Goal: Task Accomplishment & Management: Manage account settings

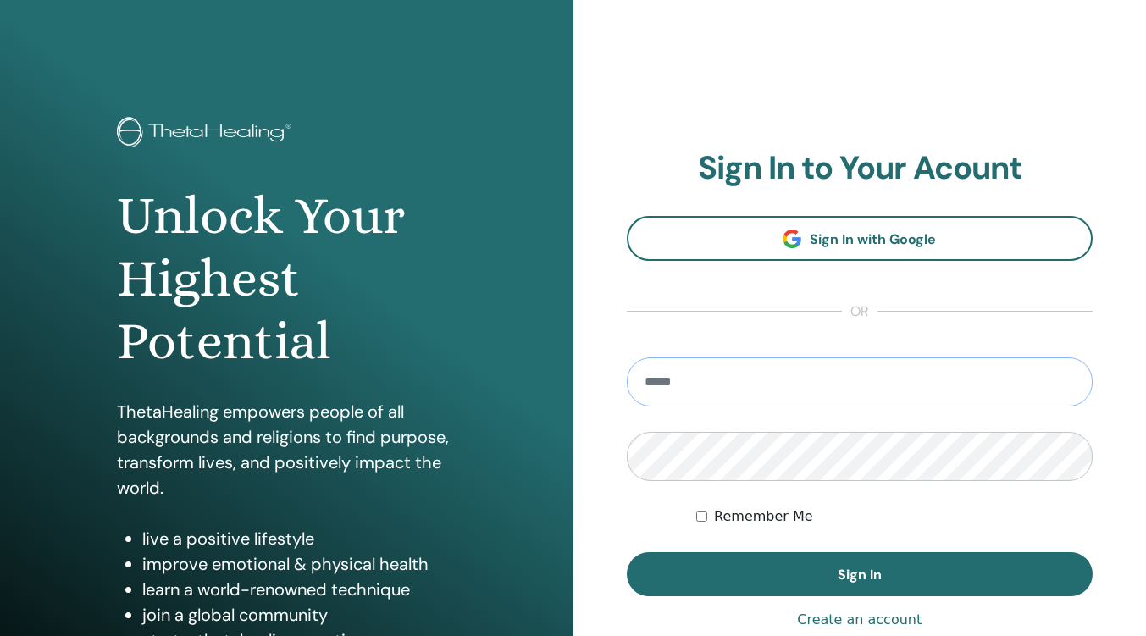
type input "**********"
click at [723, 580] on button "Sign In" at bounding box center [860, 574] width 467 height 44
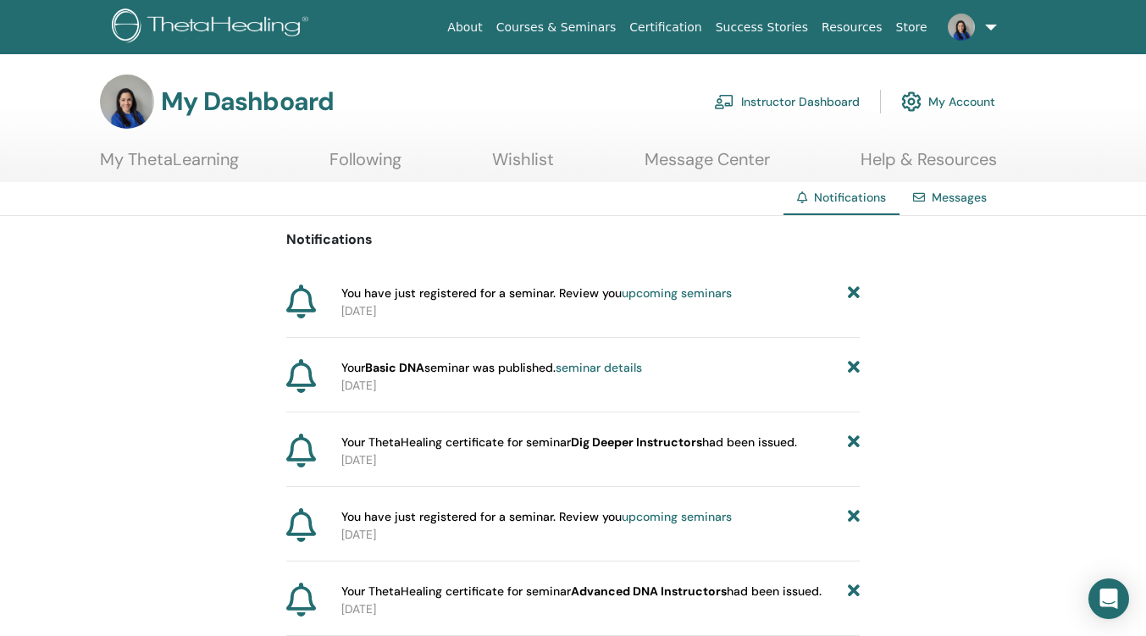
click at [668, 290] on link "upcoming seminars" at bounding box center [677, 292] width 110 height 15
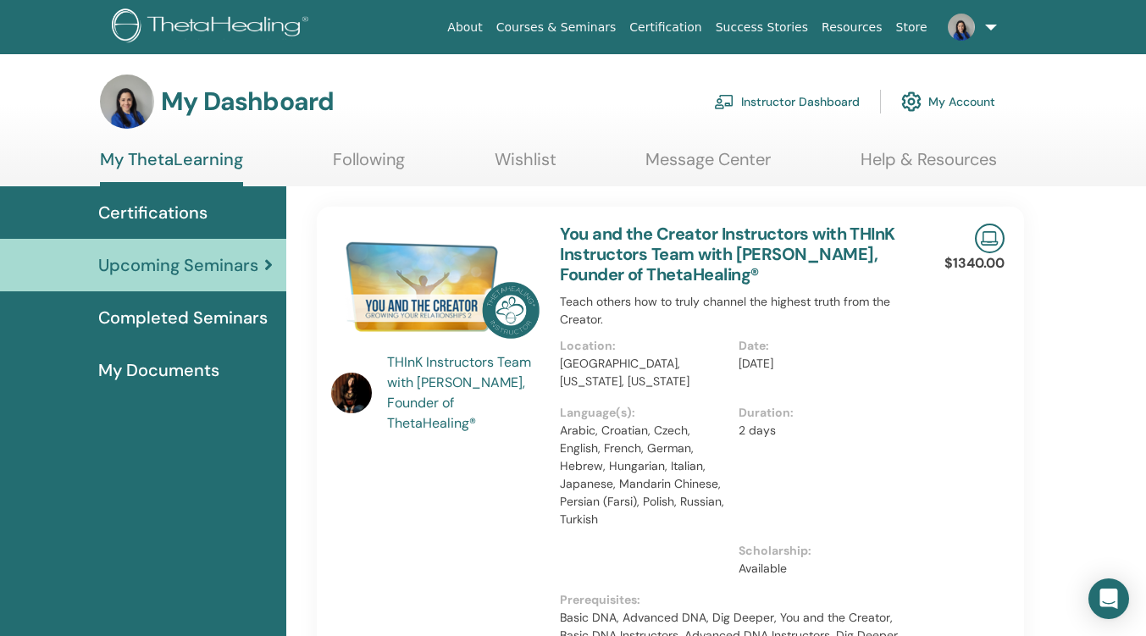
click at [787, 96] on link "Instructor Dashboard" at bounding box center [787, 101] width 146 height 37
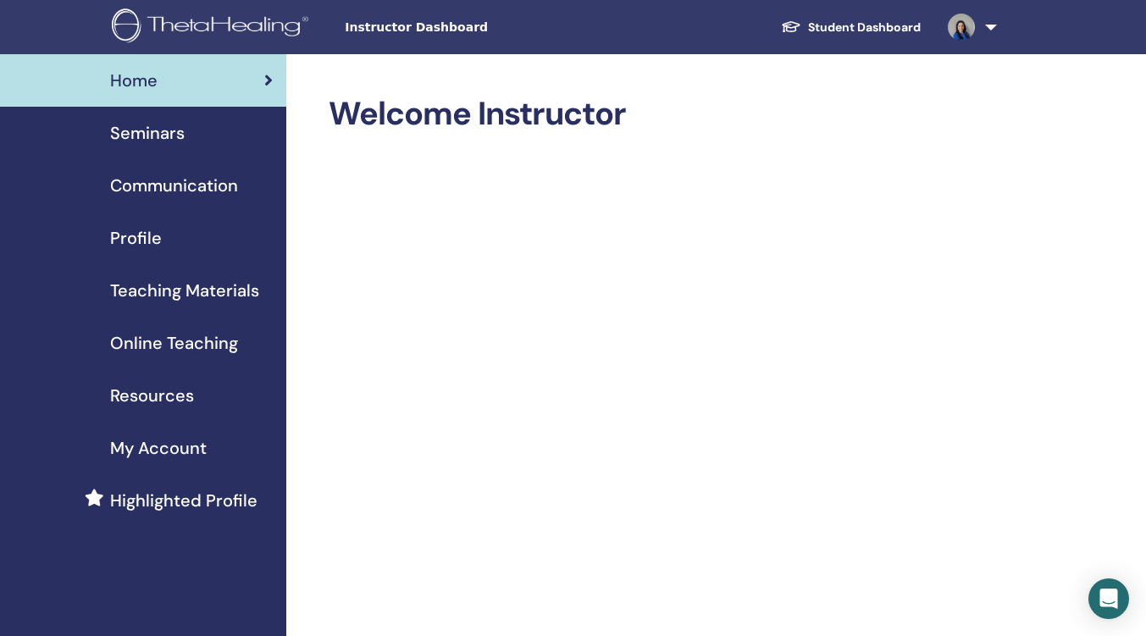
click at [161, 130] on span "Seminars" at bounding box center [147, 132] width 75 height 25
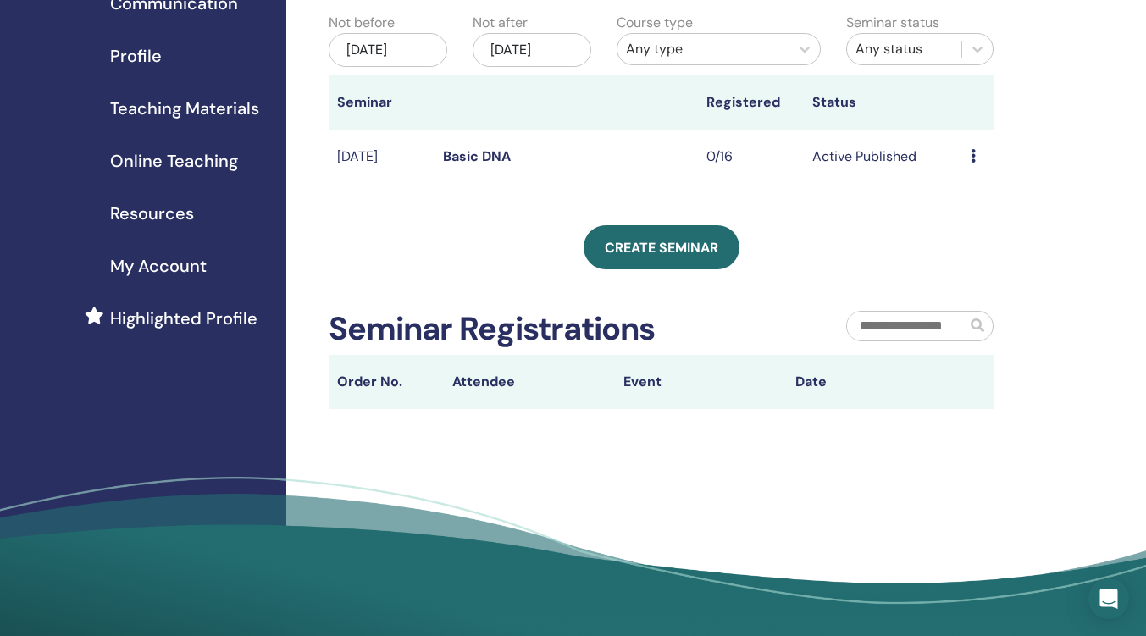
scroll to position [85, 0]
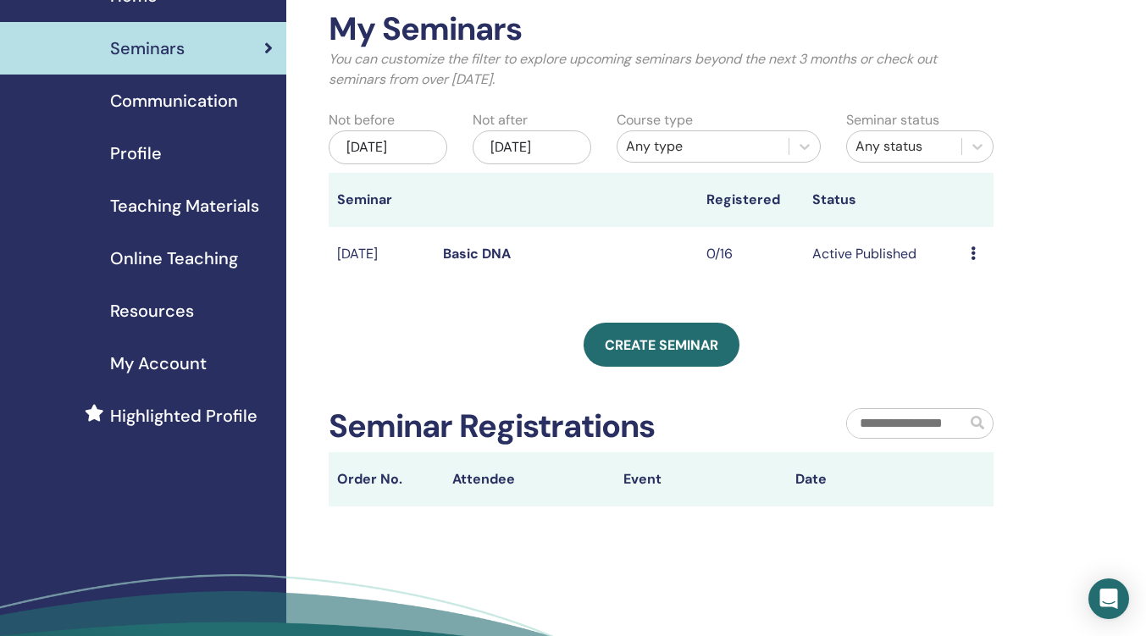
click at [967, 270] on td "Preview Edit Attendees Cancel" at bounding box center [977, 254] width 31 height 55
click at [972, 260] on icon at bounding box center [973, 254] width 5 height 14
click at [978, 280] on link "Preview" at bounding box center [967, 283] width 48 height 18
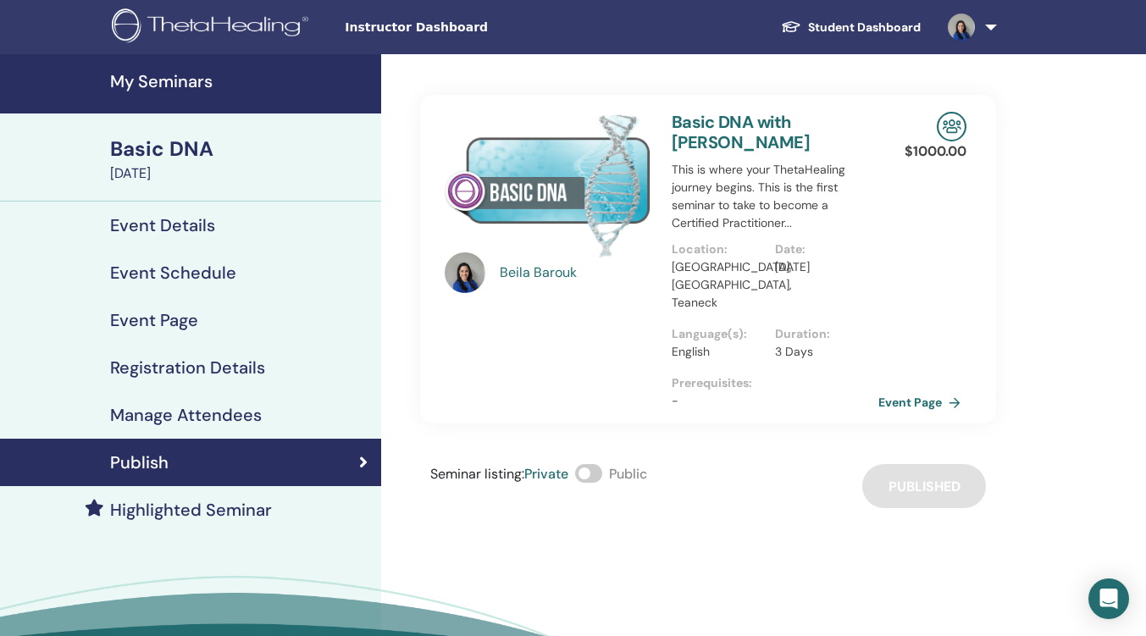
click at [737, 119] on link "Basic DNA with Beila Barouk" at bounding box center [741, 132] width 138 height 42
click at [984, 27] on link at bounding box center [968, 27] width 69 height 54
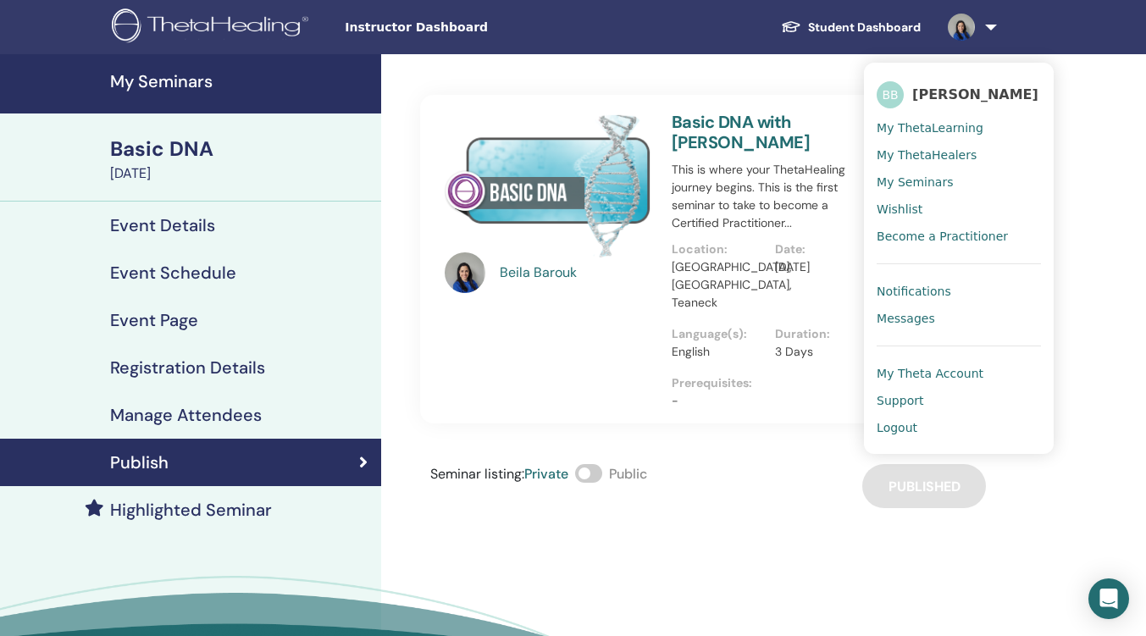
click at [923, 375] on span "My Theta Account" at bounding box center [930, 373] width 107 height 15
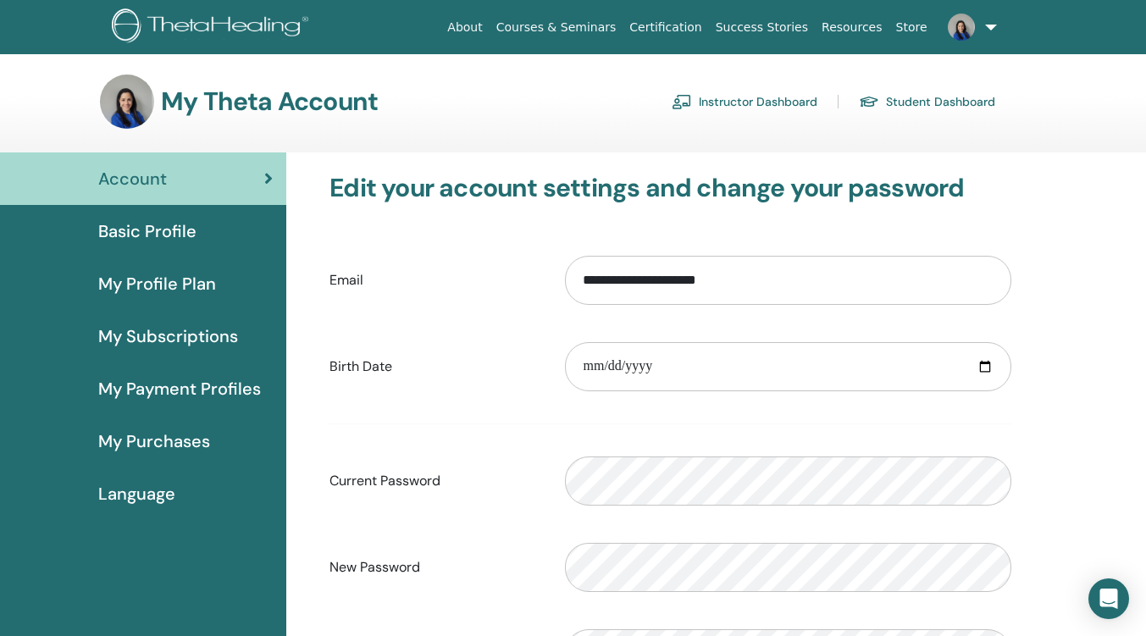
click at [133, 177] on span "Account" at bounding box center [132, 178] width 69 height 25
click at [148, 239] on span "Basic Profile" at bounding box center [147, 231] width 98 height 25
drag, startPoint x: 661, startPoint y: 281, endPoint x: 560, endPoint y: 288, distance: 101.0
click at [560, 288] on div "**********" at bounding box center [788, 280] width 472 height 73
drag, startPoint x: 710, startPoint y: 285, endPoint x: 624, endPoint y: 277, distance: 86.0
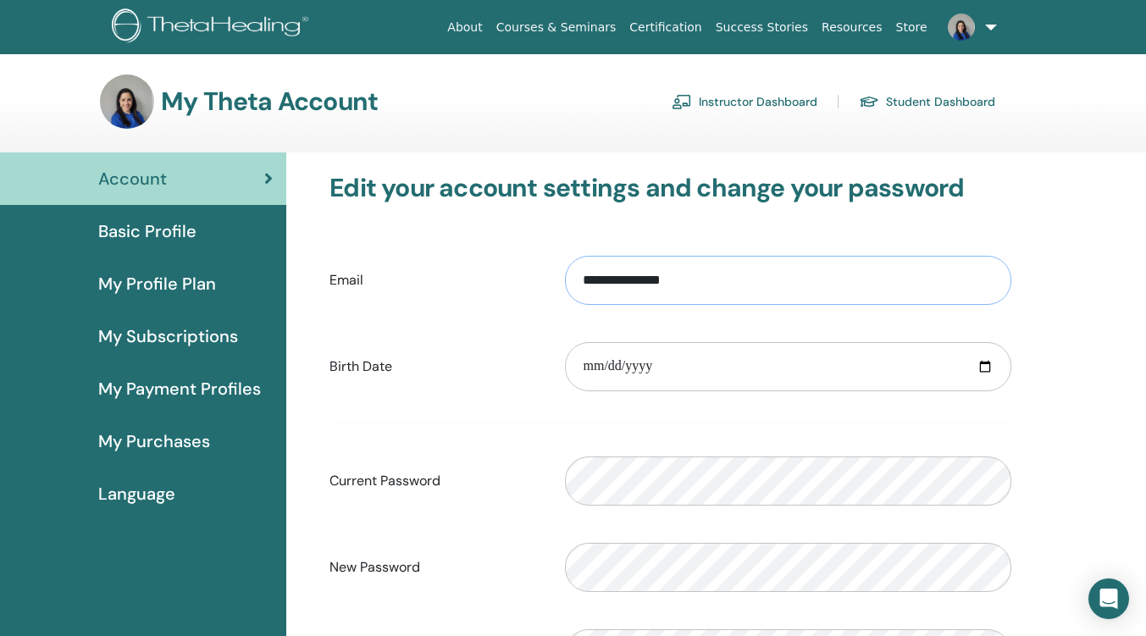
click at [624, 277] on input "**********" at bounding box center [788, 280] width 446 height 49
type input "**********"
click at [446, 275] on label "Email" at bounding box center [434, 280] width 235 height 32
click at [565, 275] on input "**********" at bounding box center [788, 280] width 446 height 49
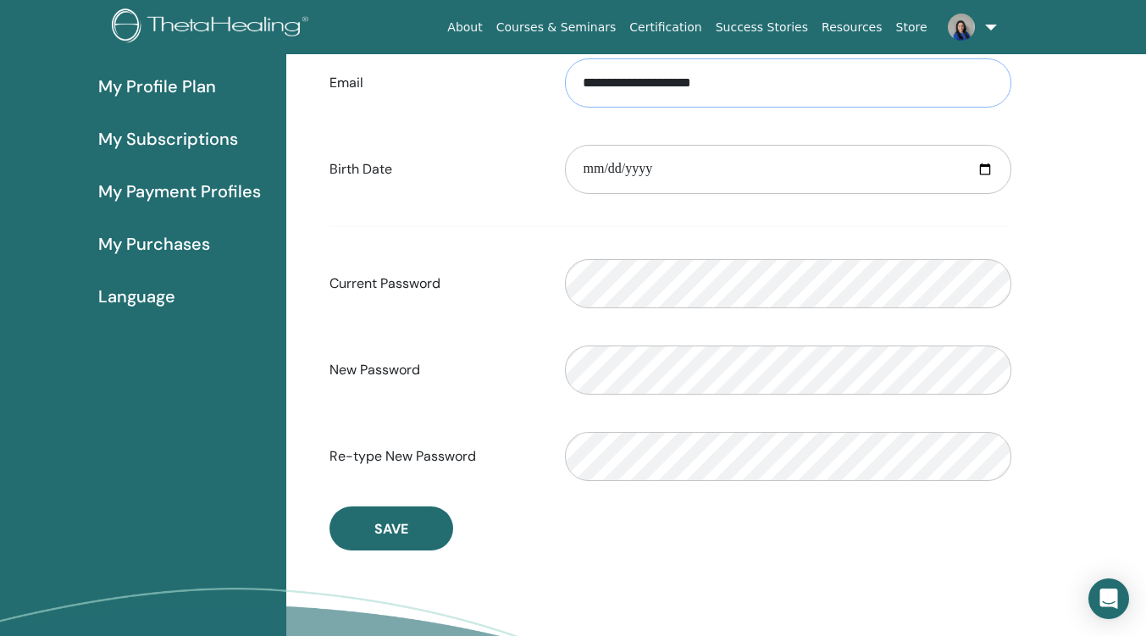
scroll to position [207, 0]
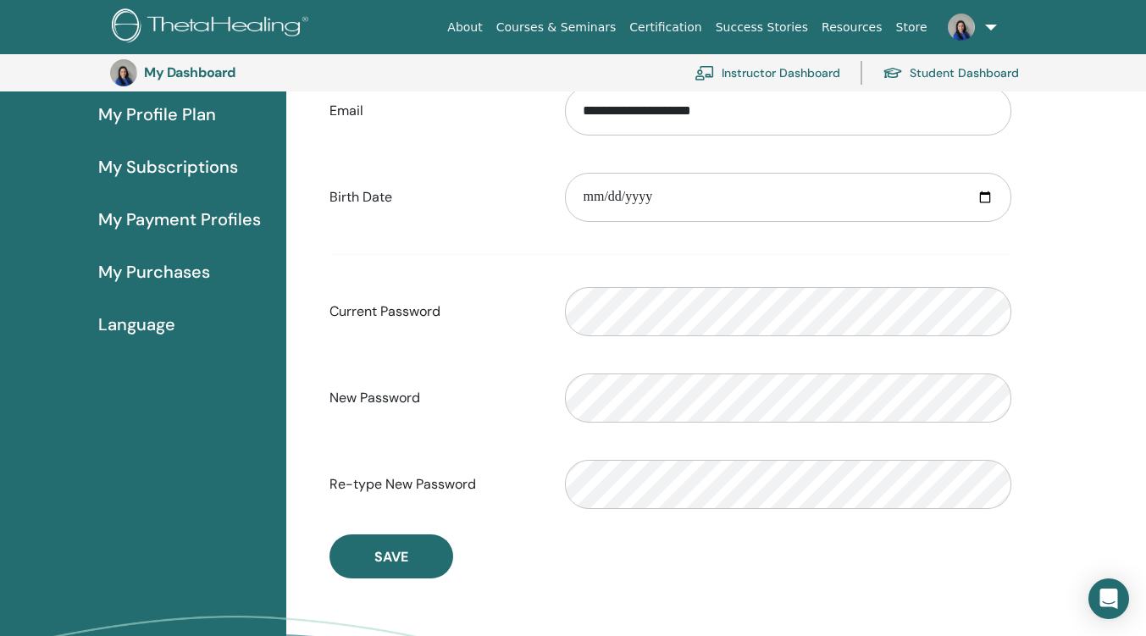
click at [640, 583] on div "**********" at bounding box center [670, 291] width 748 height 616
click at [368, 556] on button "Save" at bounding box center [392, 557] width 124 height 44
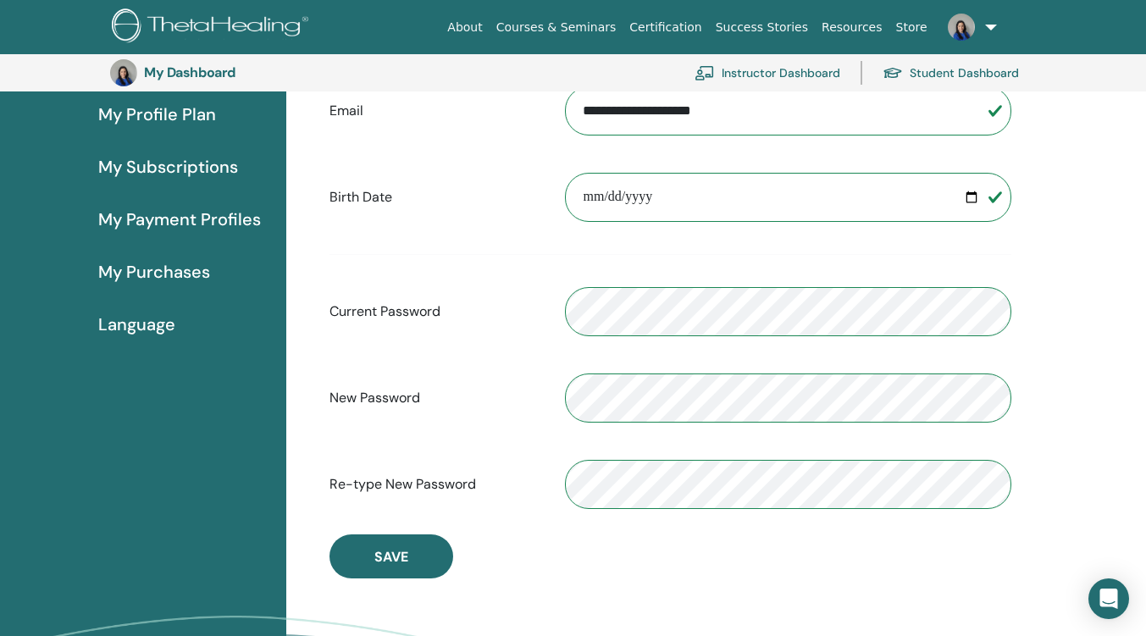
click at [382, 551] on span "Save" at bounding box center [391, 557] width 34 height 18
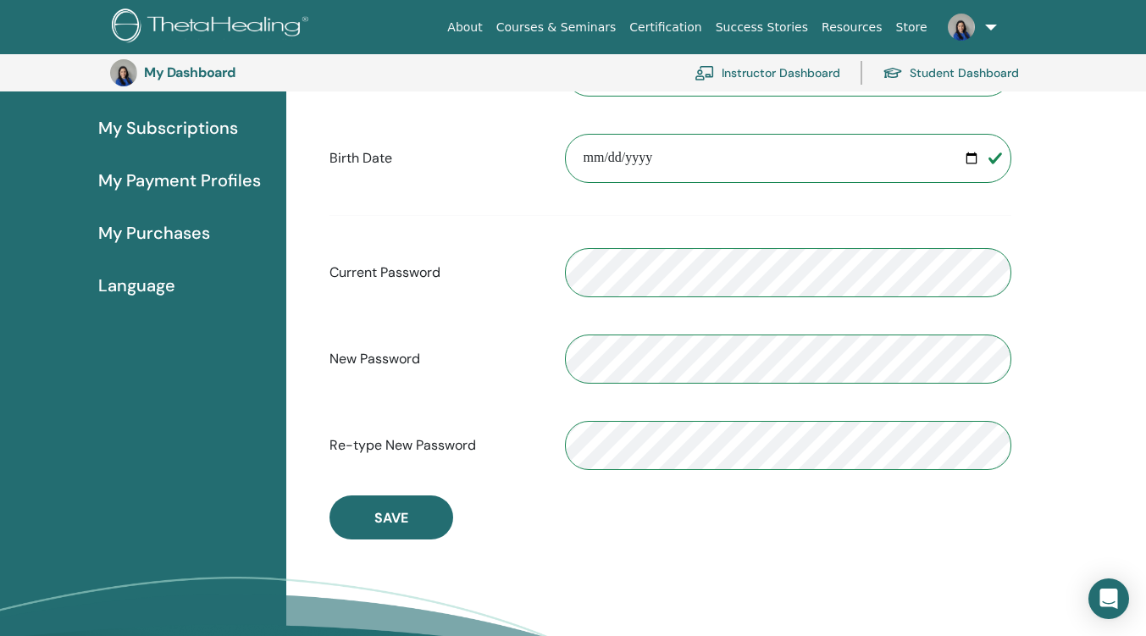
scroll to position [0, 0]
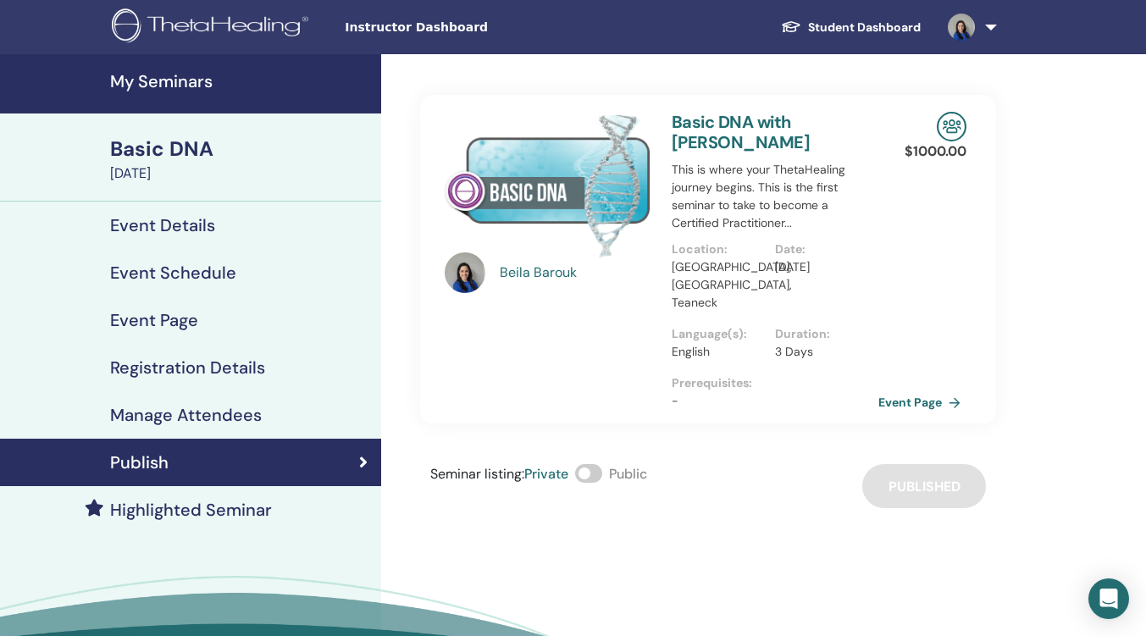
click at [967, 24] on img at bounding box center [961, 27] width 27 height 27
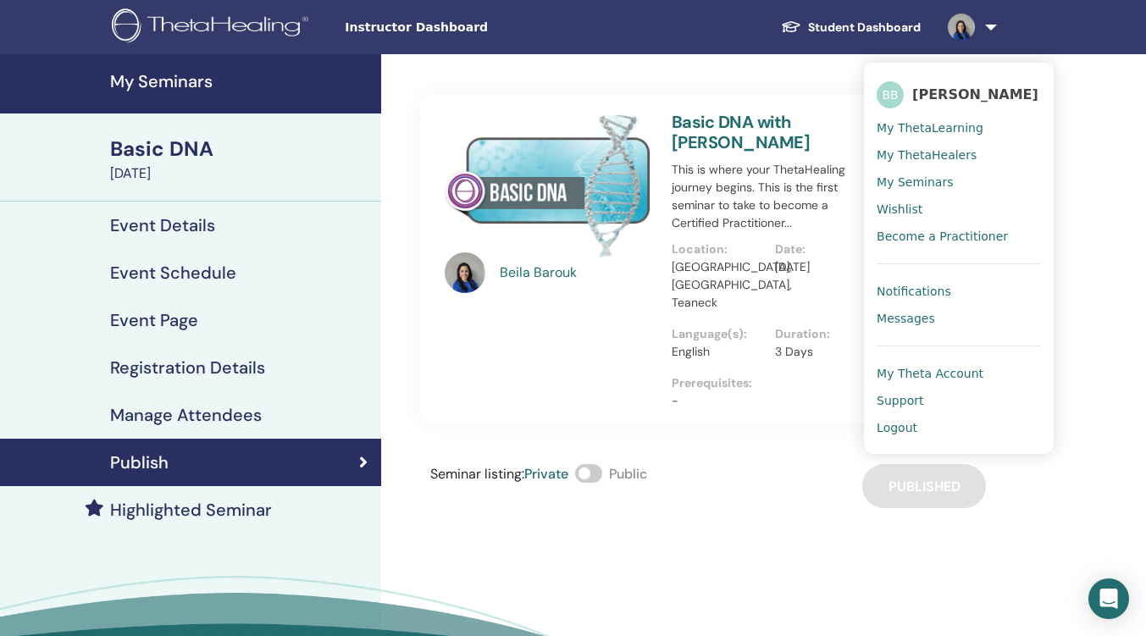
click at [928, 370] on span "My Theta Account" at bounding box center [930, 373] width 107 height 15
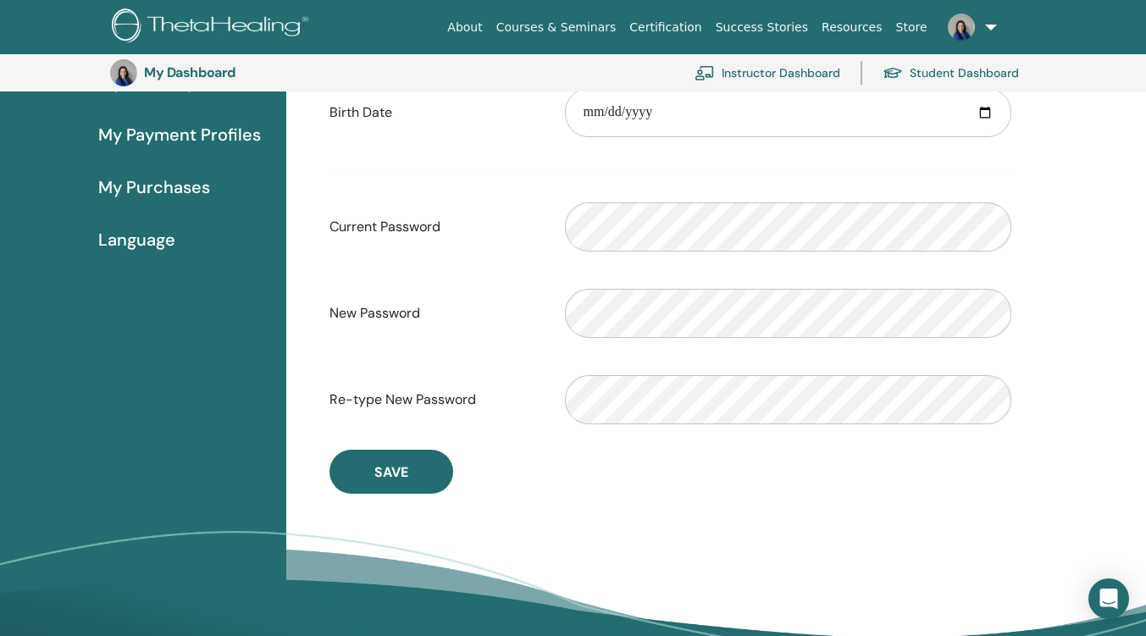
scroll to position [207, 0]
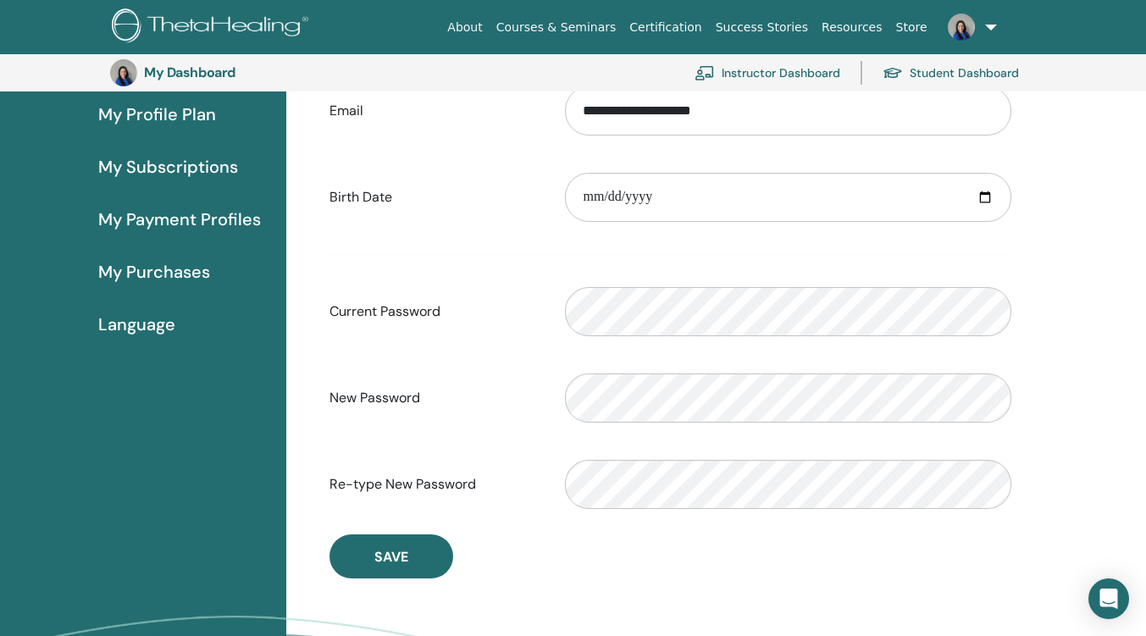
click at [387, 561] on span "Save" at bounding box center [391, 557] width 34 height 18
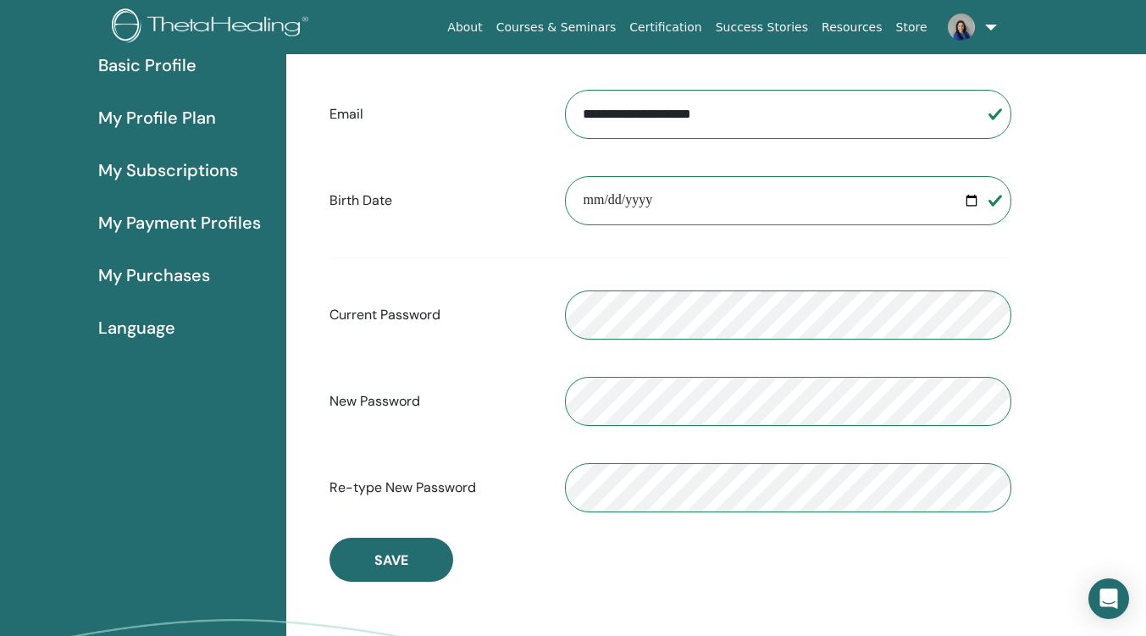
scroll to position [291, 0]
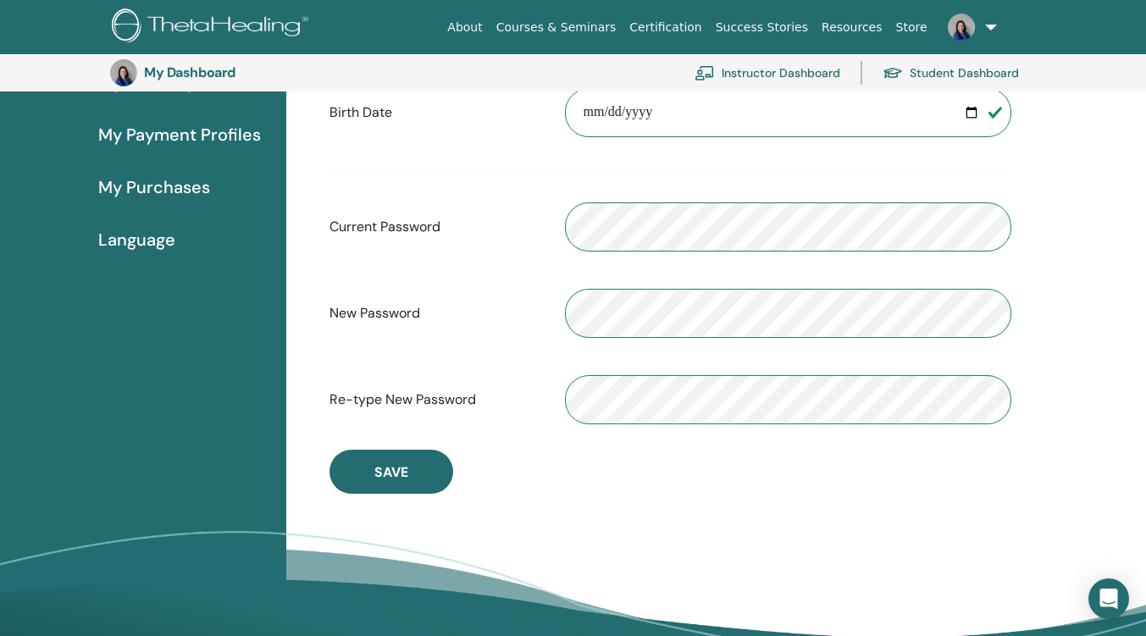
click at [396, 480] on span "Save" at bounding box center [391, 472] width 34 height 18
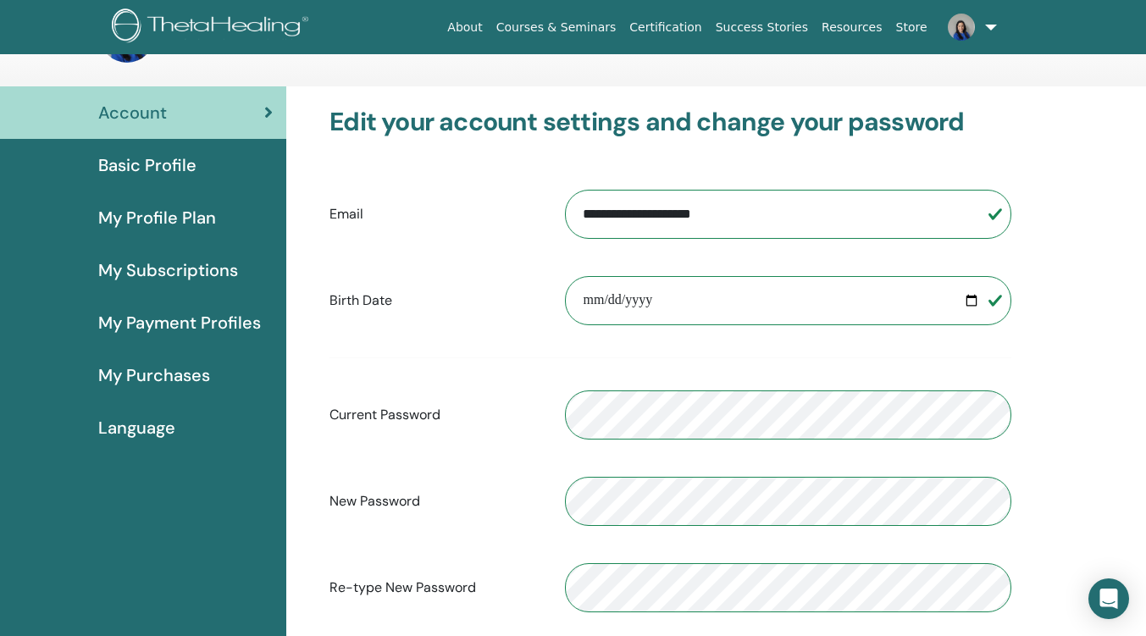
scroll to position [0, 0]
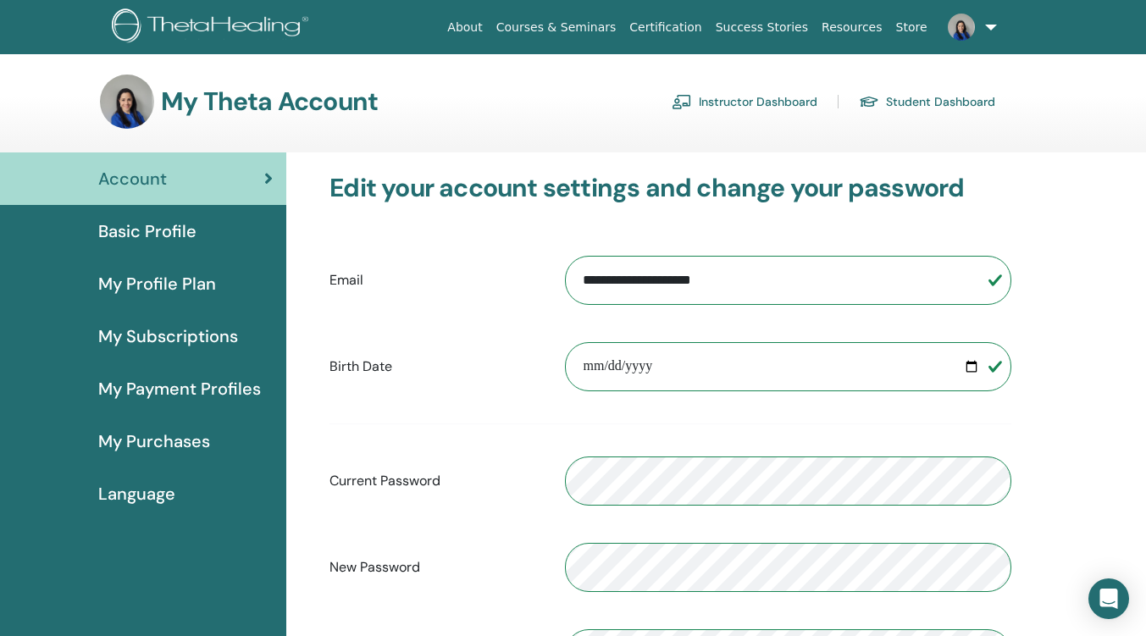
click at [990, 27] on link at bounding box center [968, 27] width 69 height 54
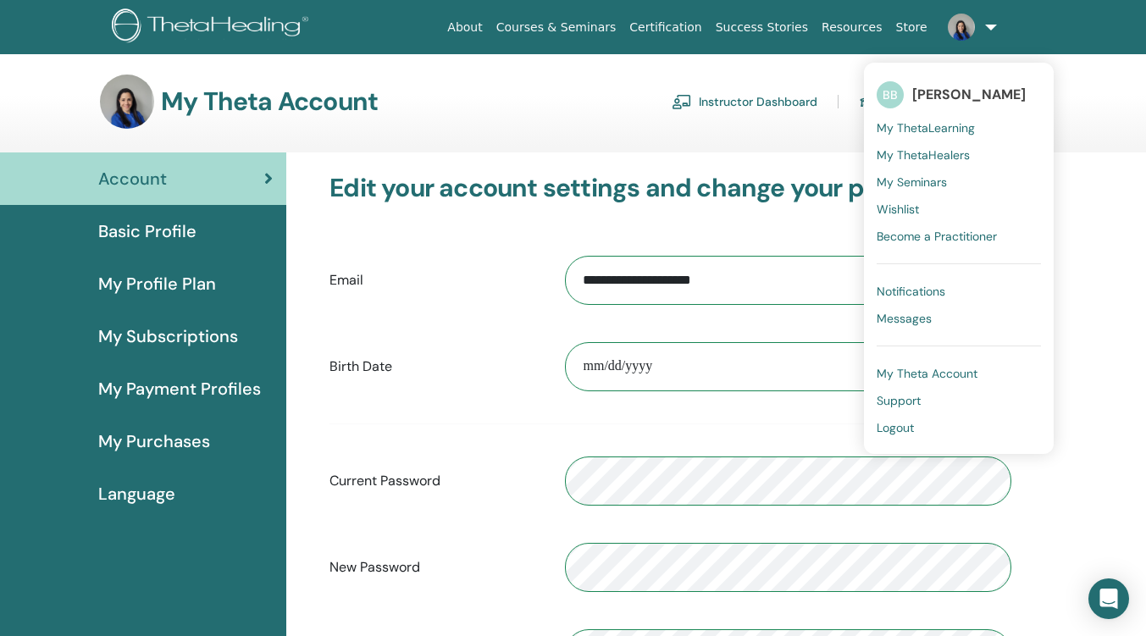
click at [889, 426] on span "Logout" at bounding box center [895, 427] width 37 height 15
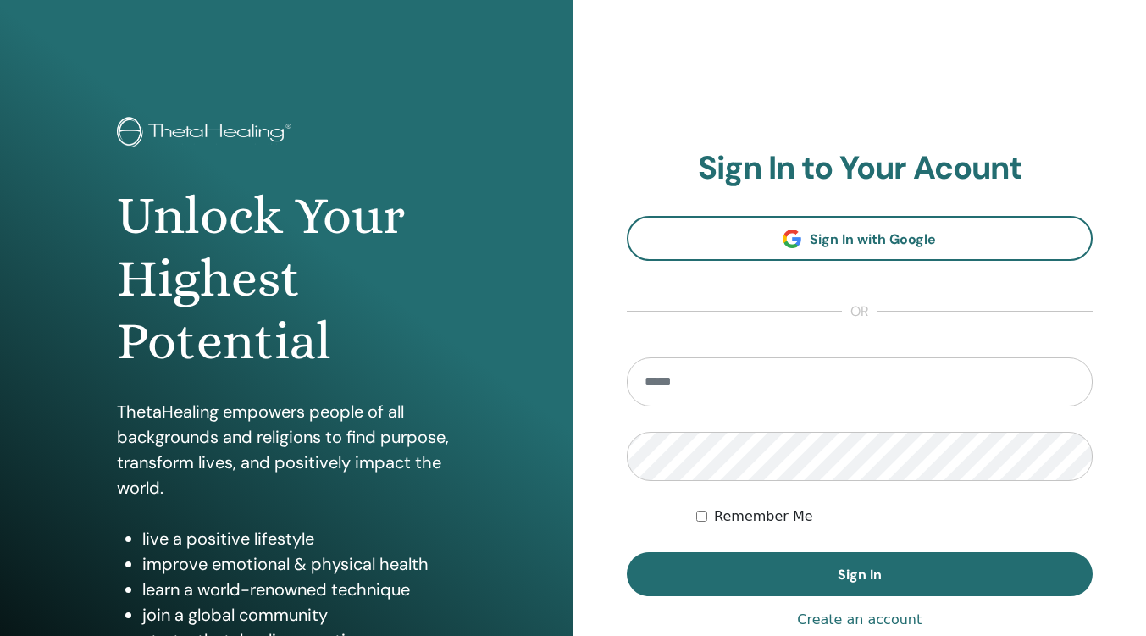
drag, startPoint x: 740, startPoint y: 389, endPoint x: 729, endPoint y: 385, distance: 11.5
click at [740, 389] on input "email" at bounding box center [860, 381] width 467 height 49
type input "**********"
click at [627, 552] on button "Sign In" at bounding box center [860, 574] width 467 height 44
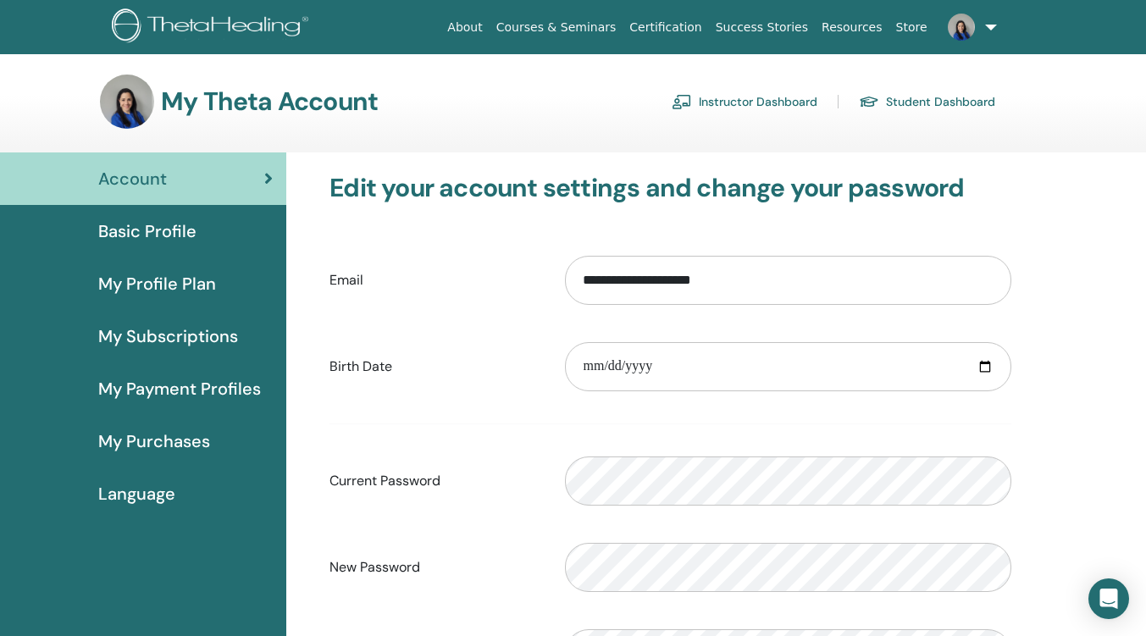
click at [146, 234] on span "Basic Profile" at bounding box center [147, 231] width 98 height 25
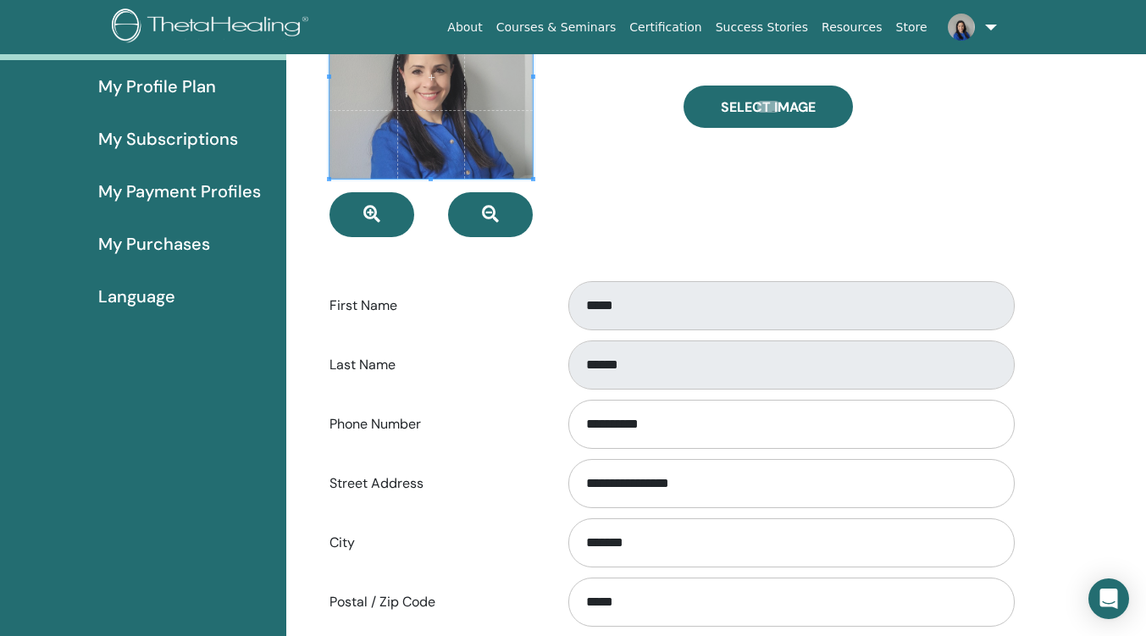
scroll to position [207, 0]
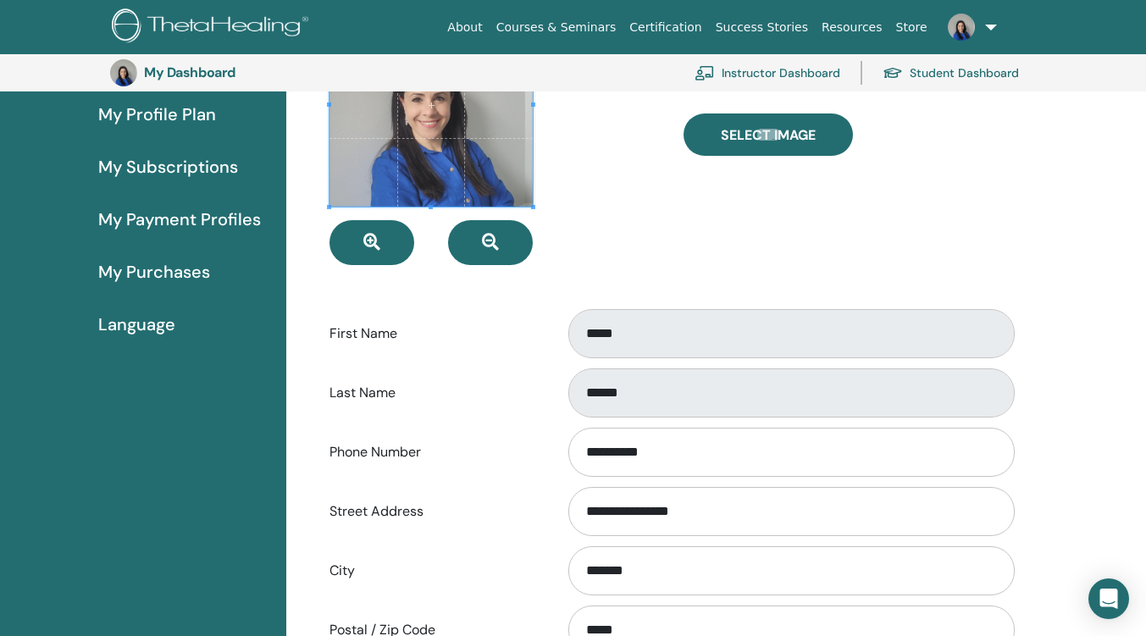
click at [611, 239] on div at bounding box center [493, 134] width 353 height 262
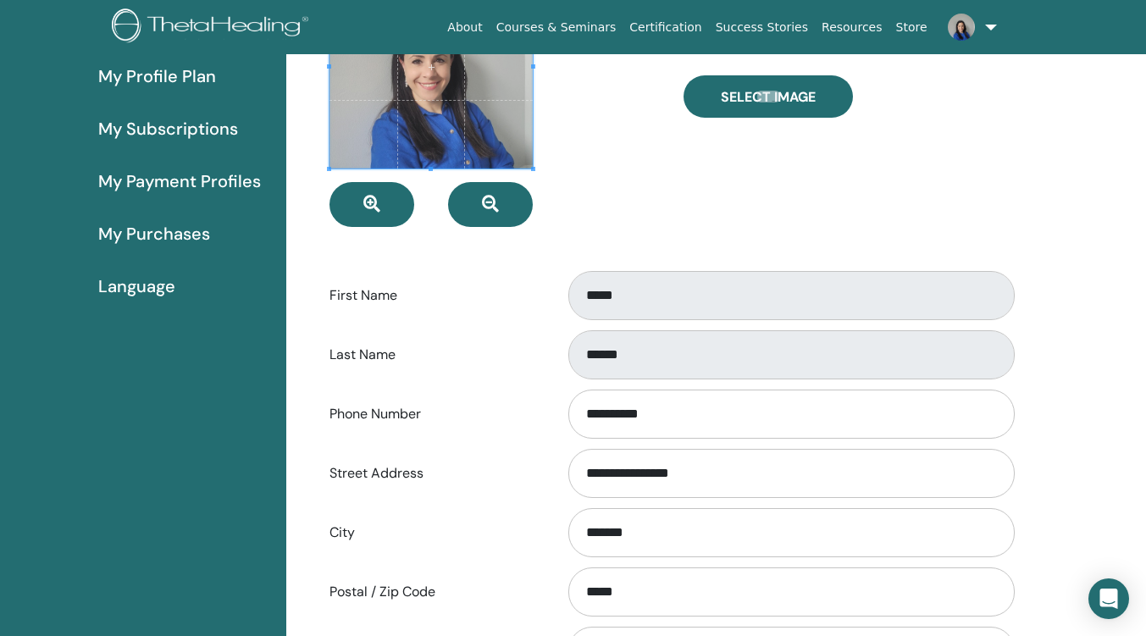
scroll to position [0, 0]
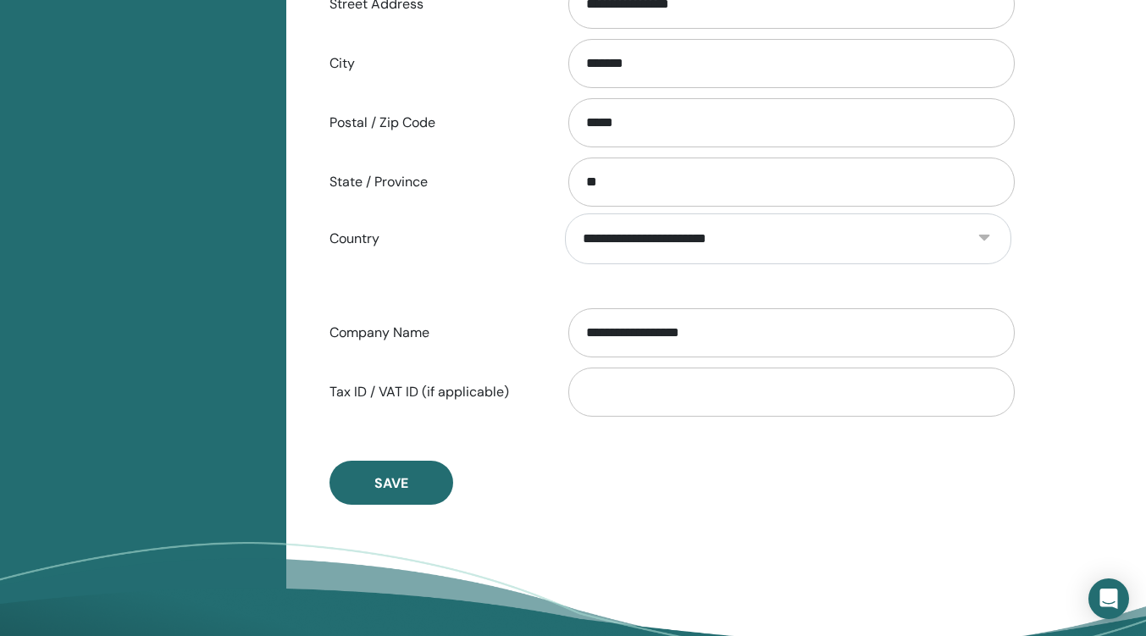
scroll to position [715, 0]
click at [416, 470] on button "Save" at bounding box center [392, 482] width 124 height 44
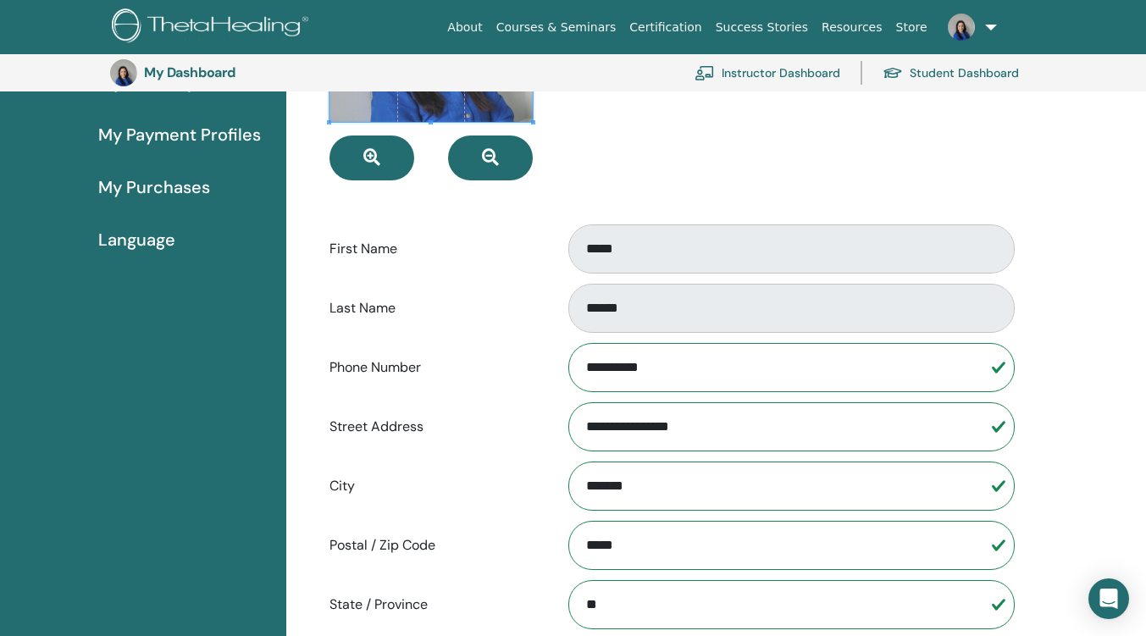
scroll to position [0, 0]
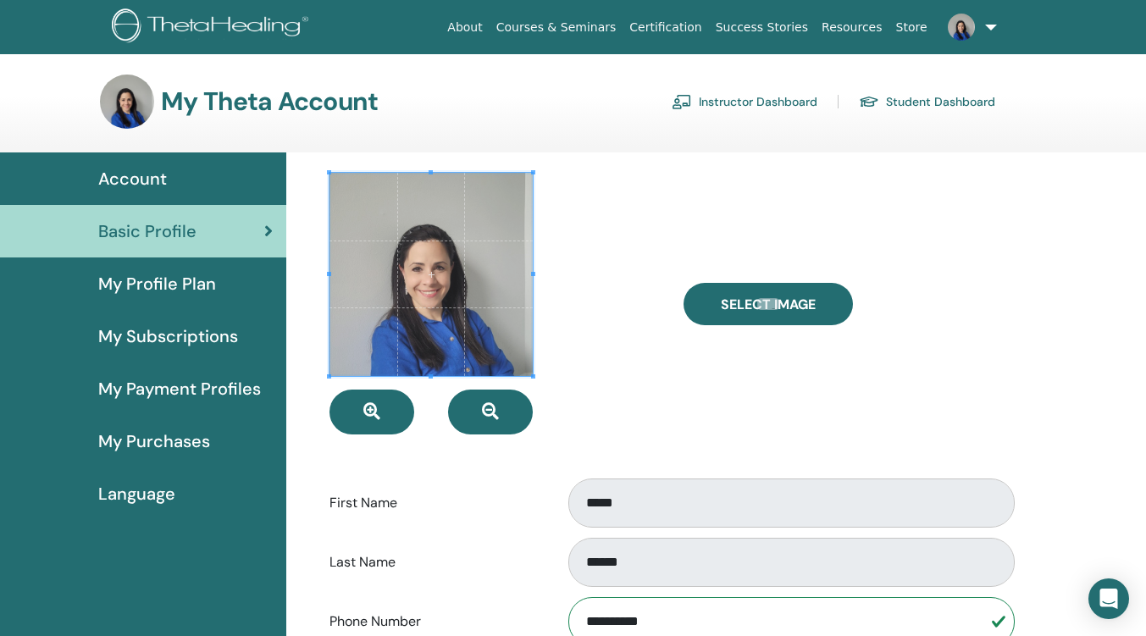
click at [741, 101] on link "Instructor Dashboard" at bounding box center [745, 101] width 146 height 27
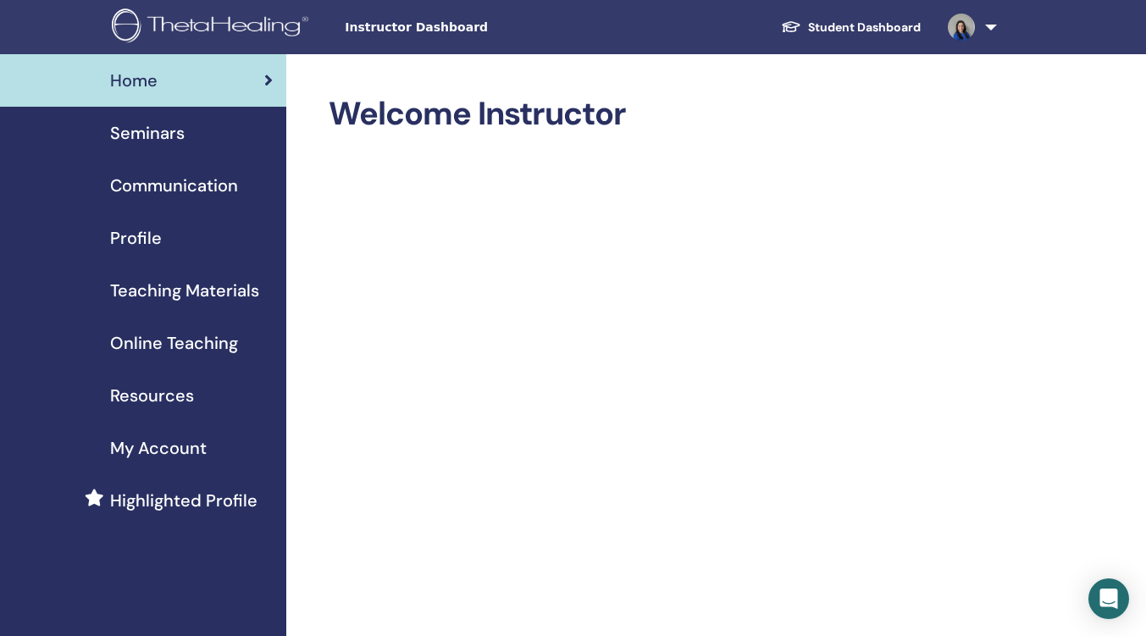
click at [152, 128] on span "Seminars" at bounding box center [147, 132] width 75 height 25
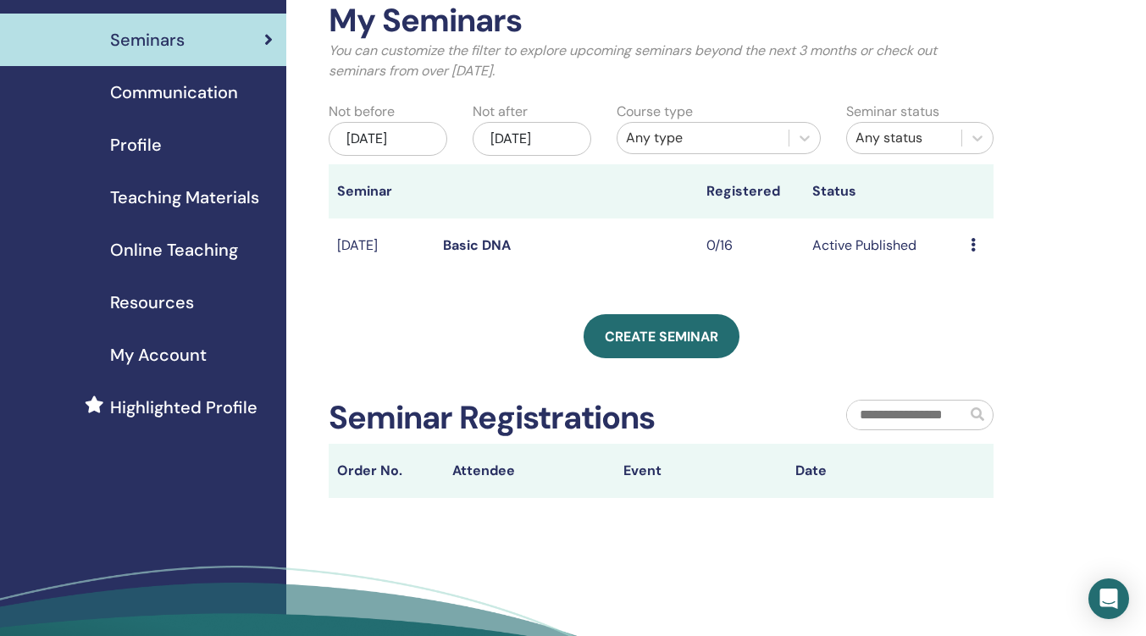
scroll to position [85, 0]
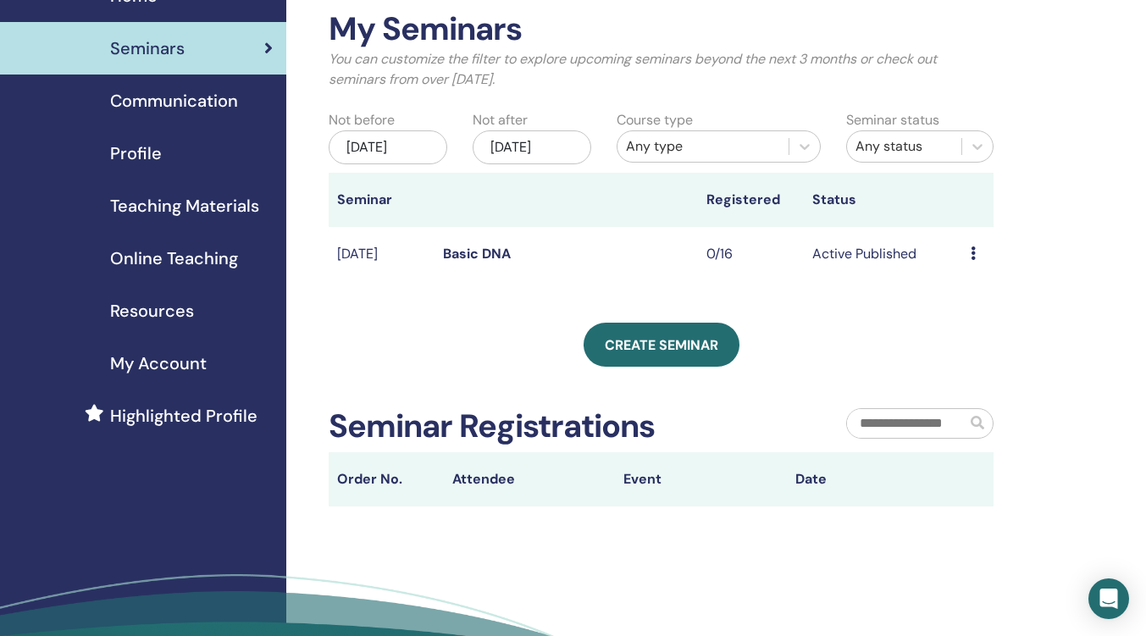
click at [967, 263] on td "Preview Edit Attendees Cancel" at bounding box center [977, 254] width 31 height 55
click at [972, 260] on icon at bounding box center [973, 254] width 5 height 14
click at [878, 274] on td "Active Published" at bounding box center [883, 254] width 158 height 55
click at [459, 260] on td "Basic DNA" at bounding box center [566, 254] width 263 height 55
click at [471, 263] on link "Basic DNA" at bounding box center [477, 254] width 68 height 18
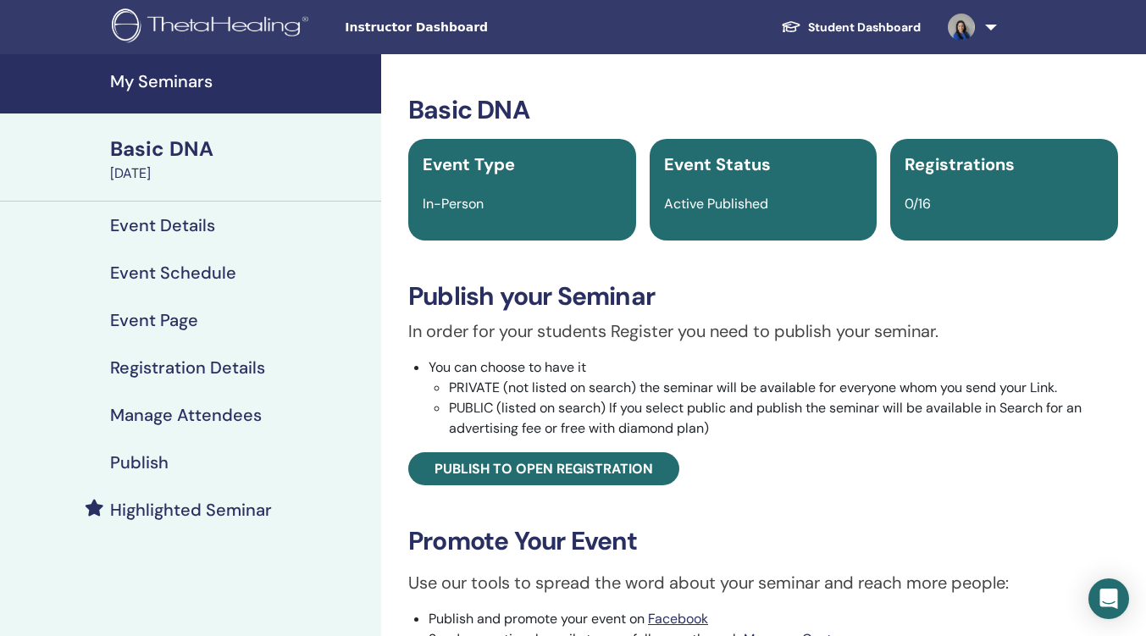
click at [552, 473] on span "Publish to open registration" at bounding box center [544, 469] width 219 height 18
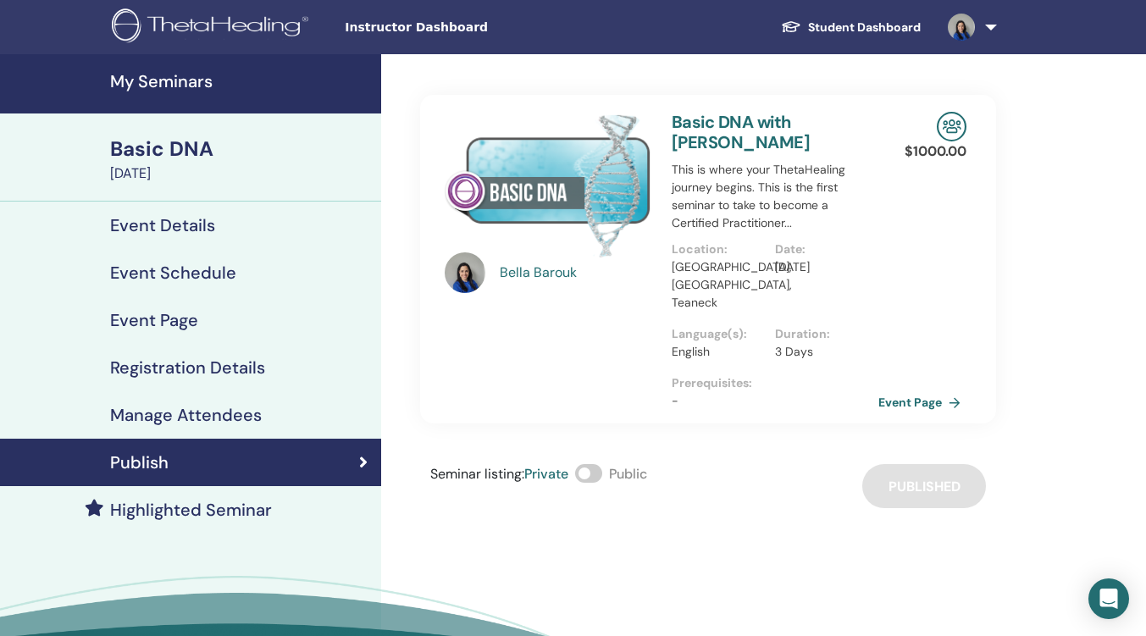
click at [734, 117] on link "Basic DNA with Bella Barouk" at bounding box center [741, 132] width 138 height 42
click at [590, 464] on span at bounding box center [588, 473] width 27 height 19
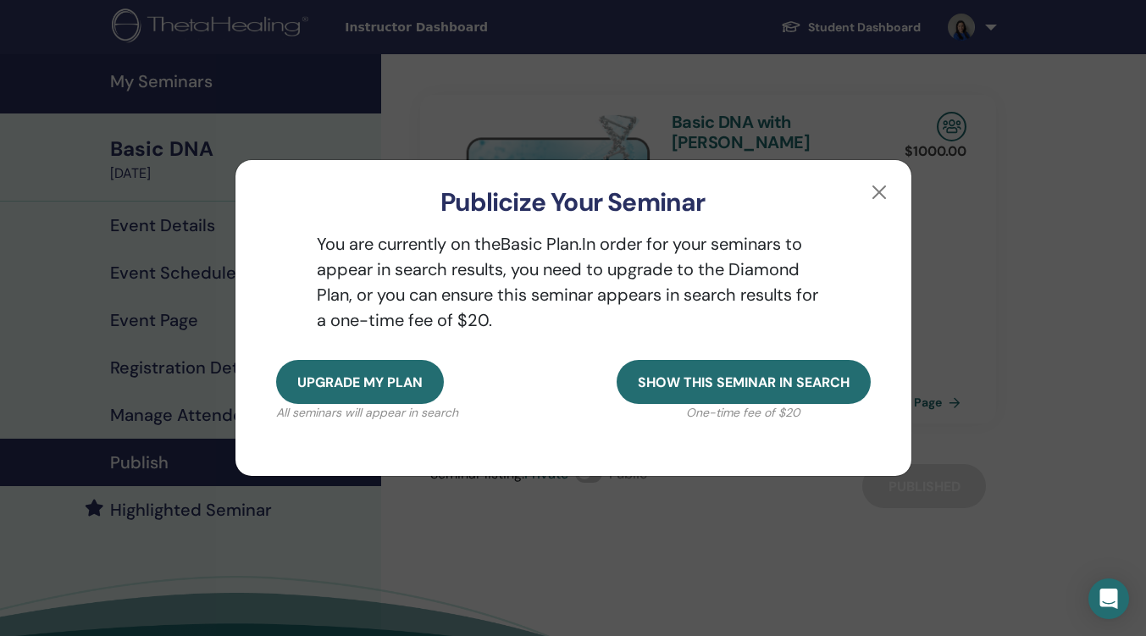
click at [365, 383] on span "Upgrade my plan" at bounding box center [359, 383] width 125 height 18
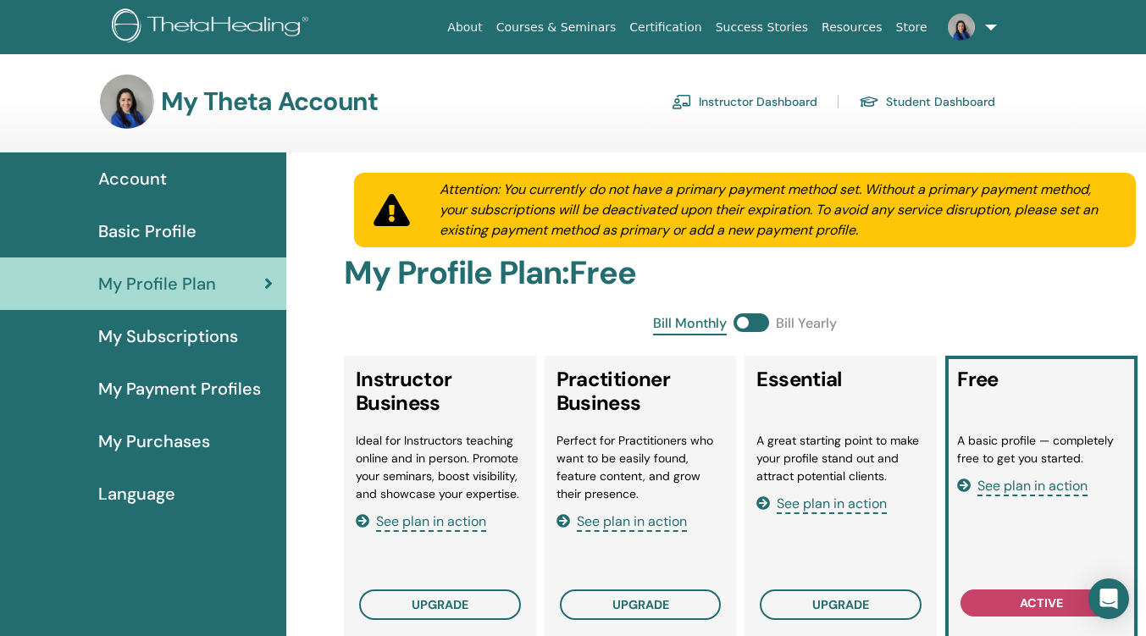
scroll to position [85, 0]
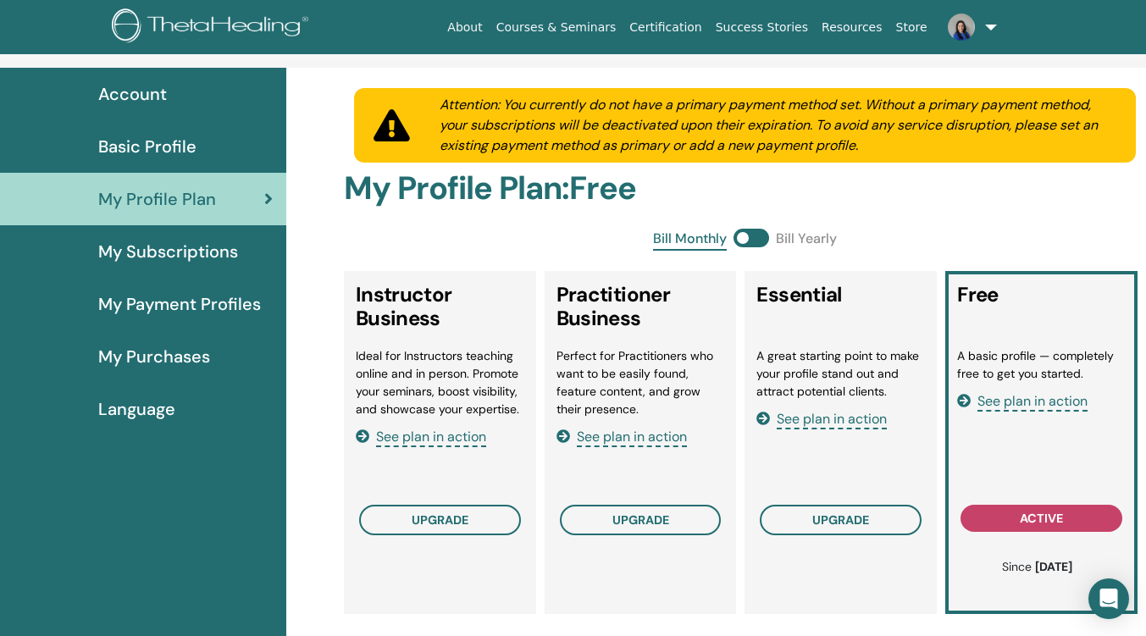
click at [172, 253] on span "My Subscriptions" at bounding box center [168, 251] width 140 height 25
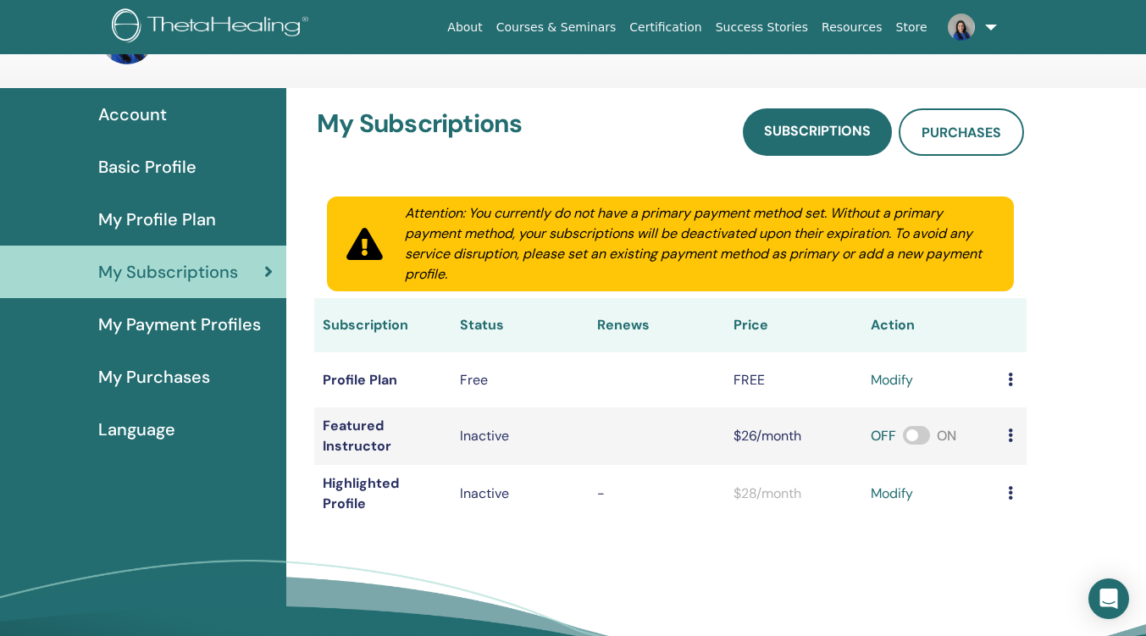
scroll to position [85, 0]
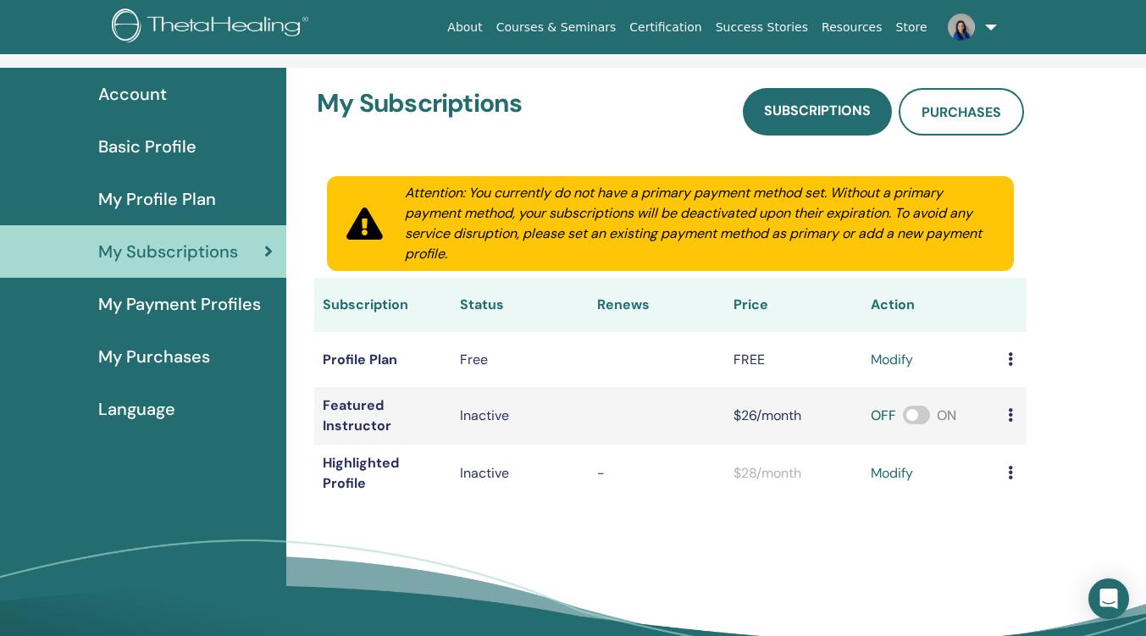
click at [268, 247] on icon at bounding box center [268, 251] width 8 height 17
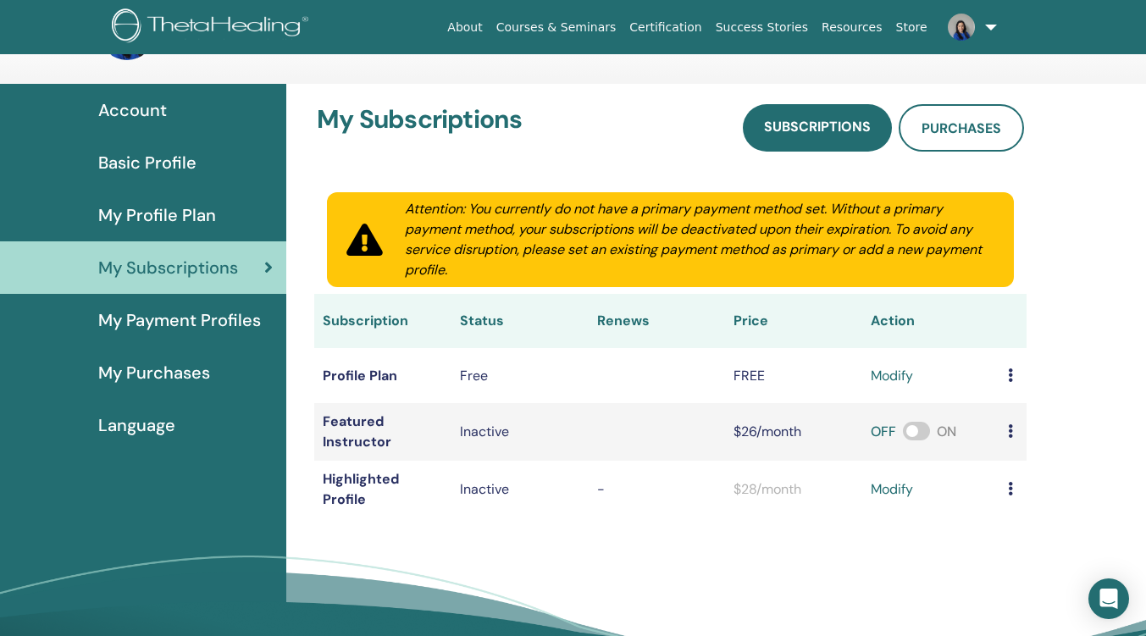
scroll to position [85, 0]
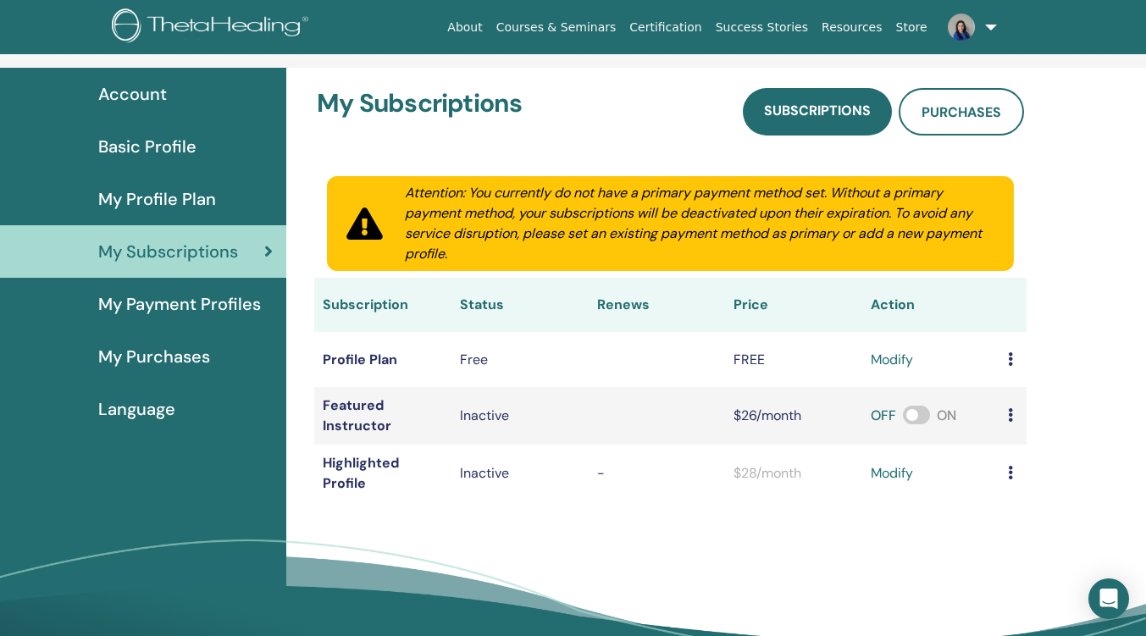
click at [151, 197] on span "My Profile Plan" at bounding box center [157, 198] width 118 height 25
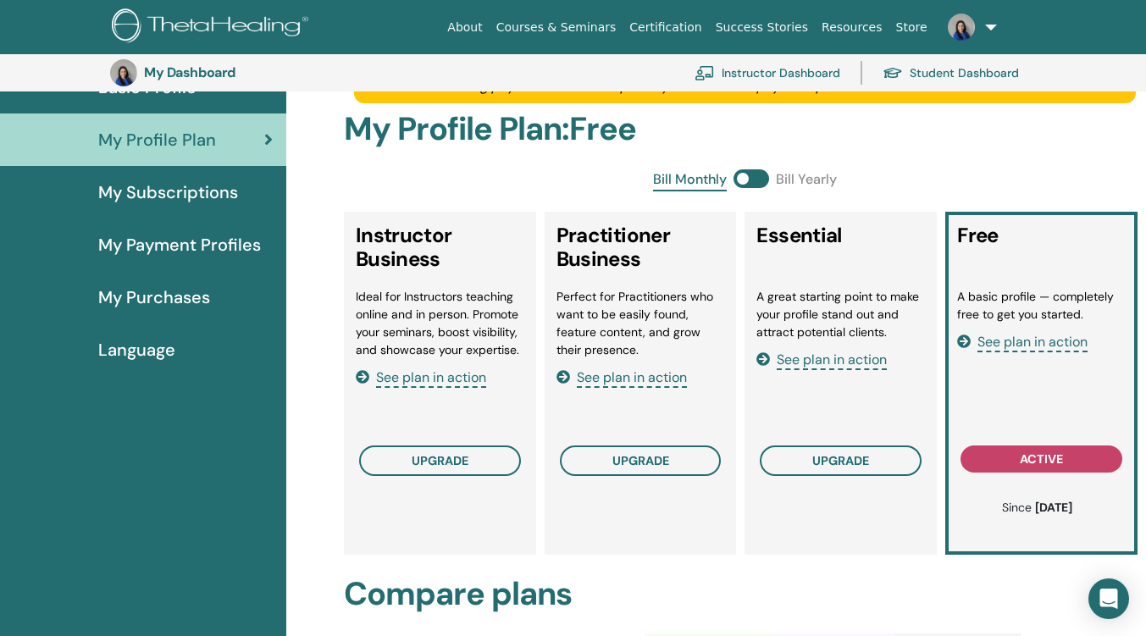
scroll to position [122, 0]
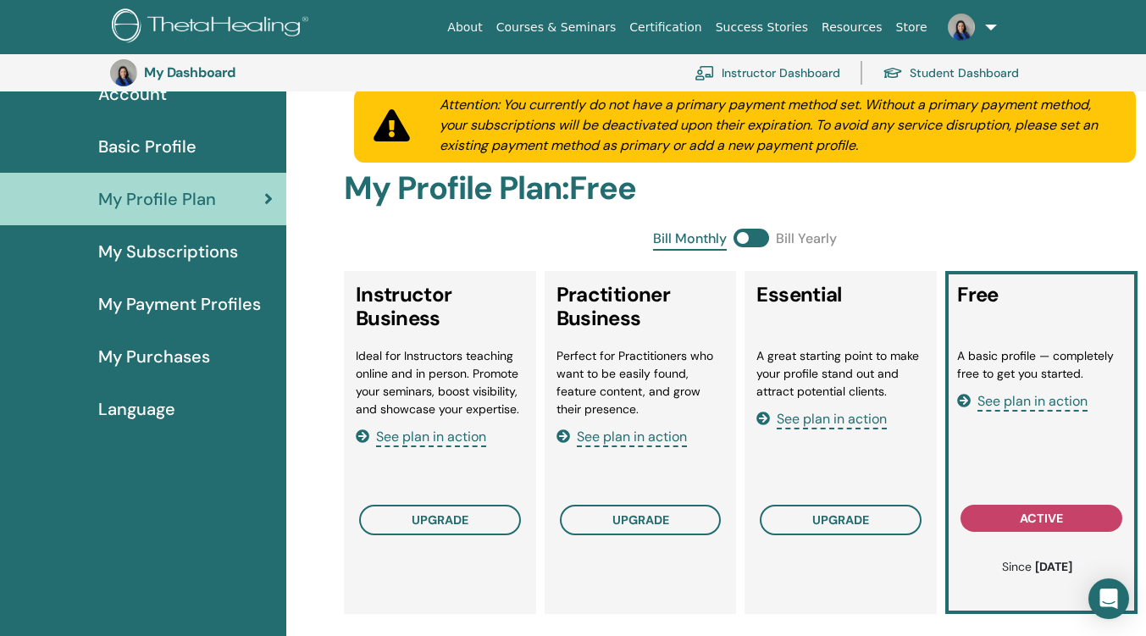
click at [452, 436] on span "See plan in action" at bounding box center [431, 437] width 110 height 19
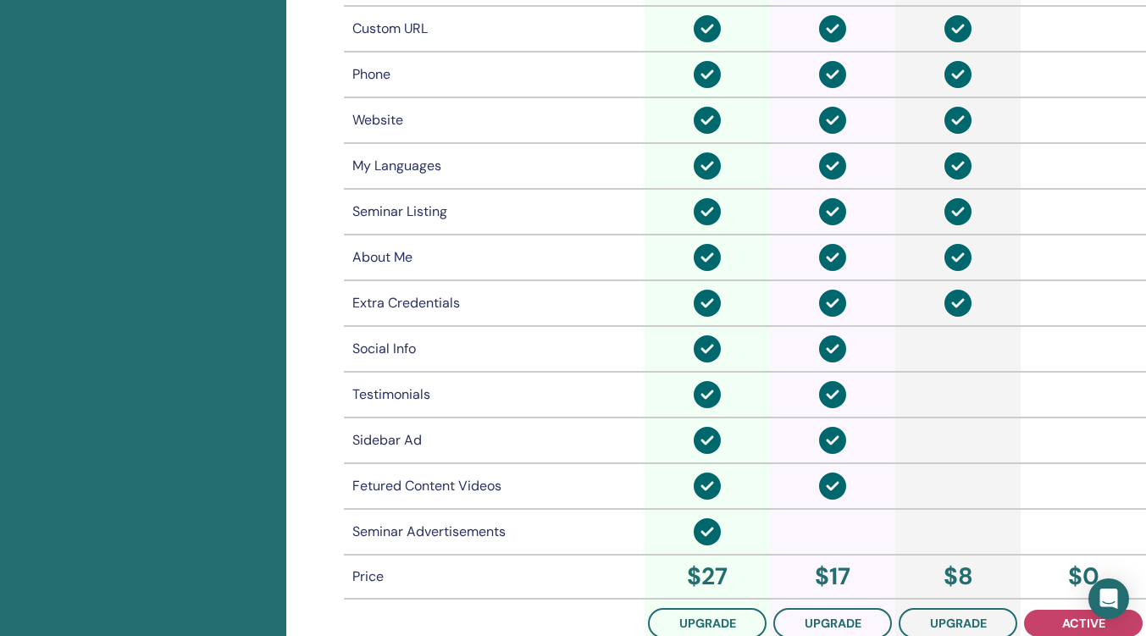
scroll to position [1308, 0]
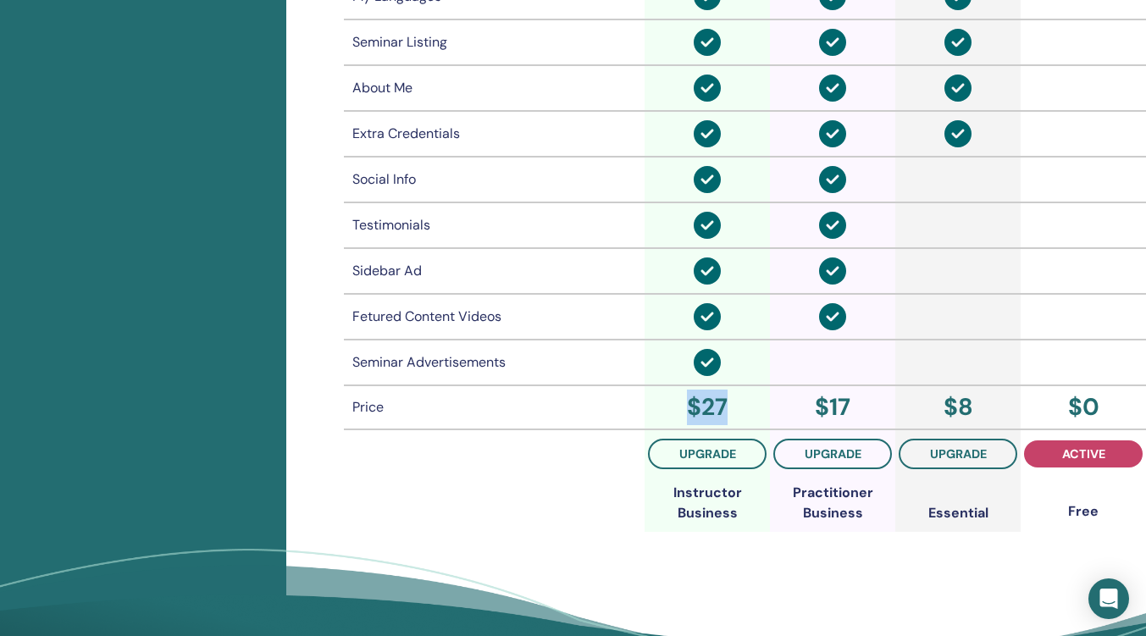
drag, startPoint x: 723, startPoint y: 406, endPoint x: 679, endPoint y: 413, distance: 44.7
click at [679, 413] on div "$ 27" at bounding box center [707, 408] width 119 height 36
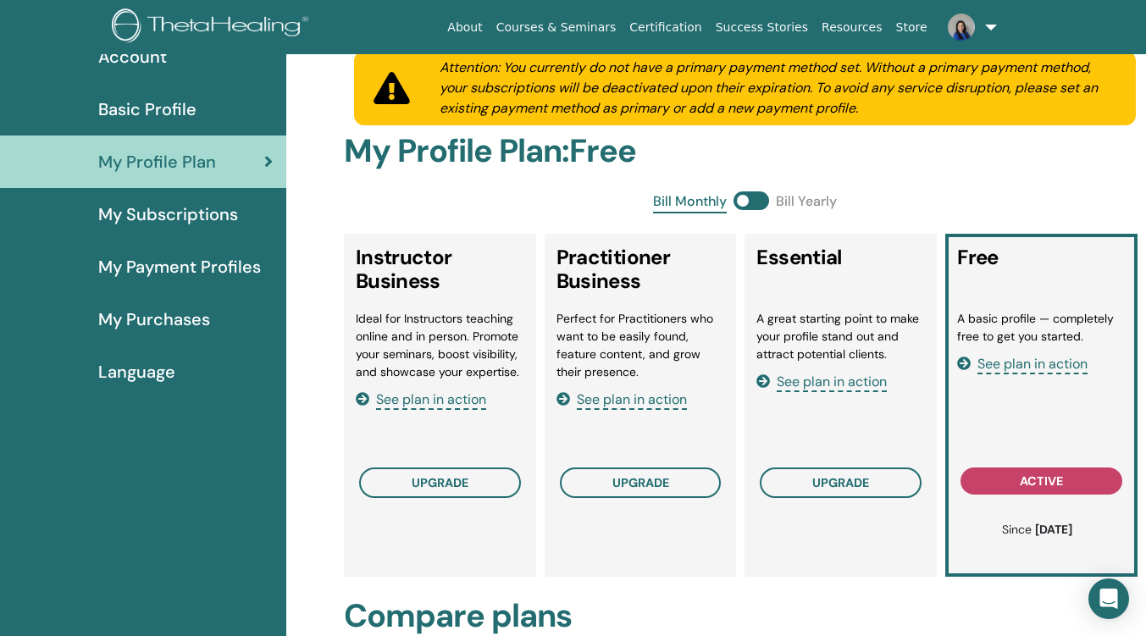
scroll to position [0, 0]
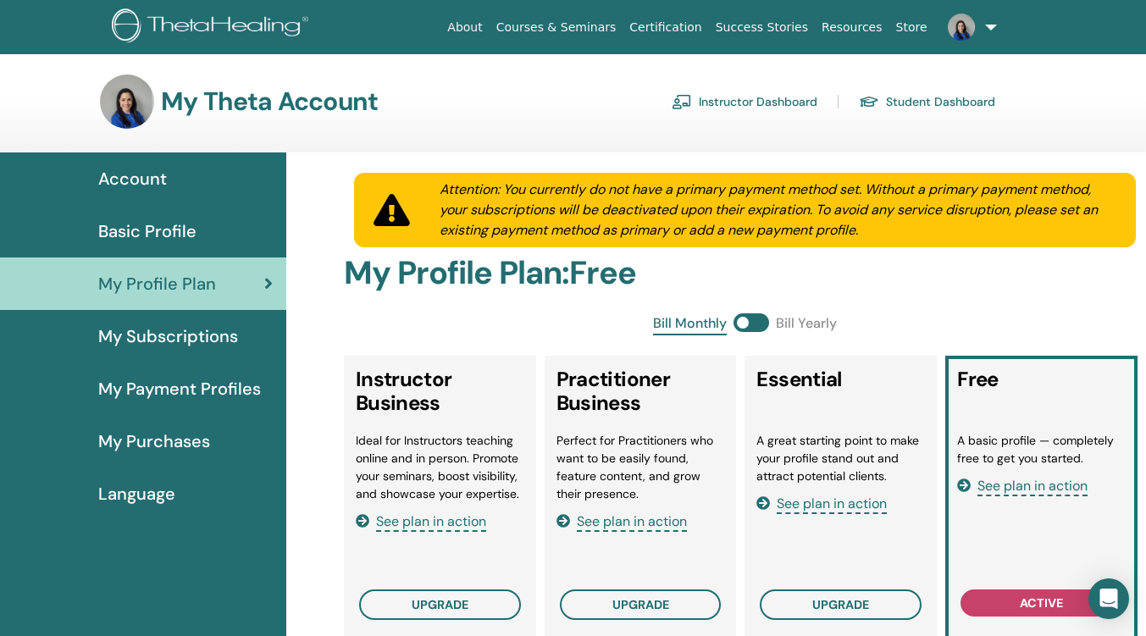
click at [762, 324] on span at bounding box center [752, 322] width 36 height 19
click at [747, 316] on span at bounding box center [752, 322] width 36 height 19
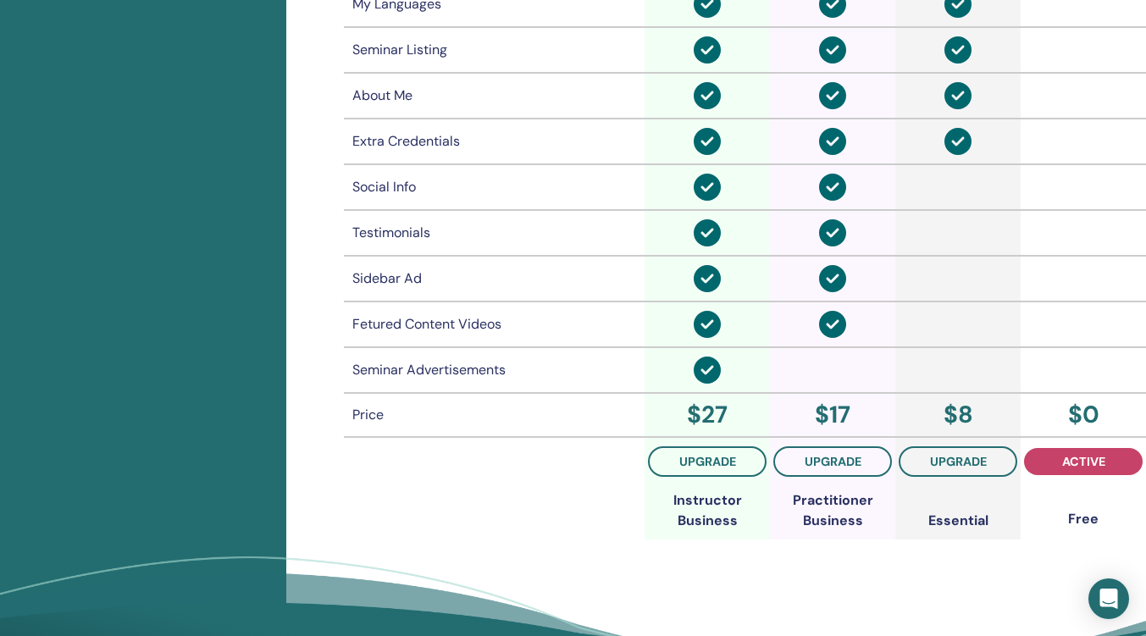
scroll to position [1477, 0]
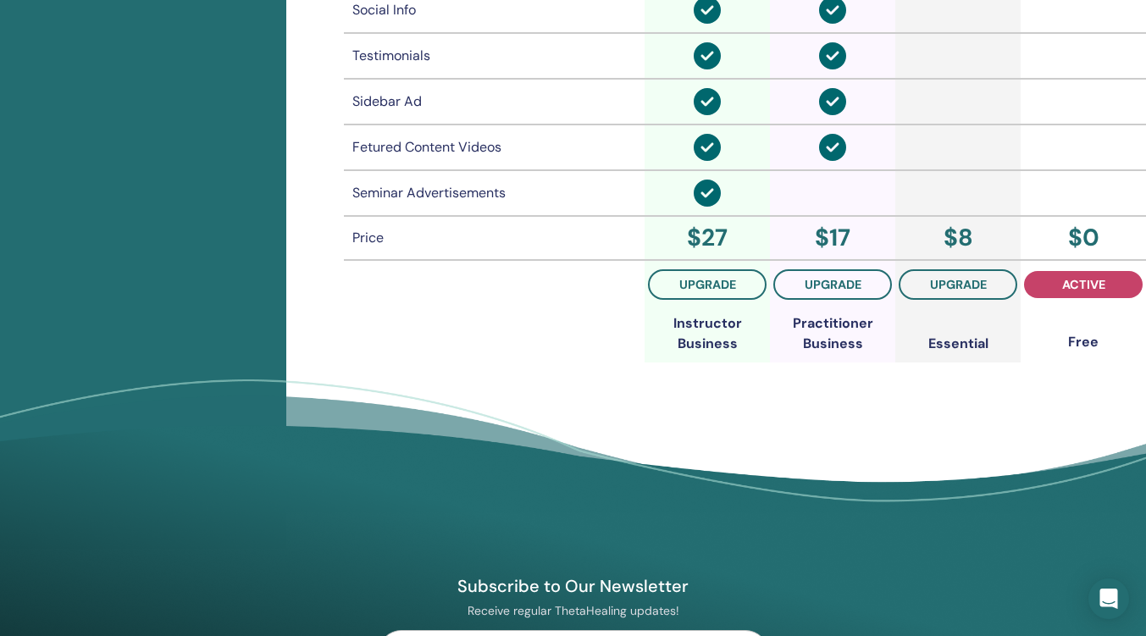
click at [687, 280] on span "upgrade" at bounding box center [707, 284] width 57 height 15
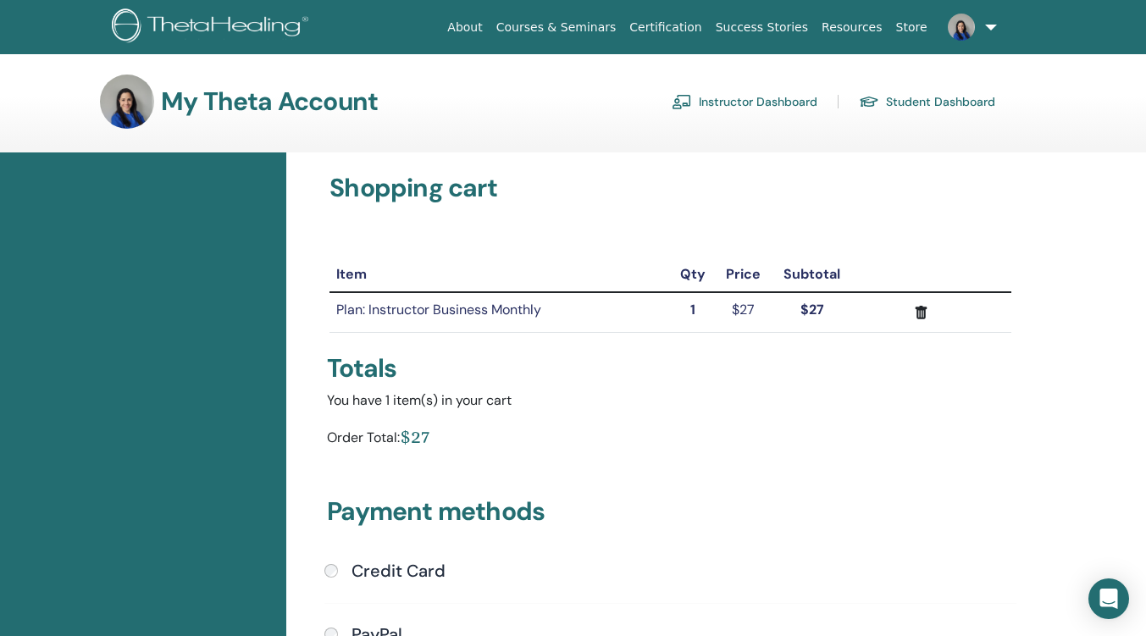
scroll to position [291, 0]
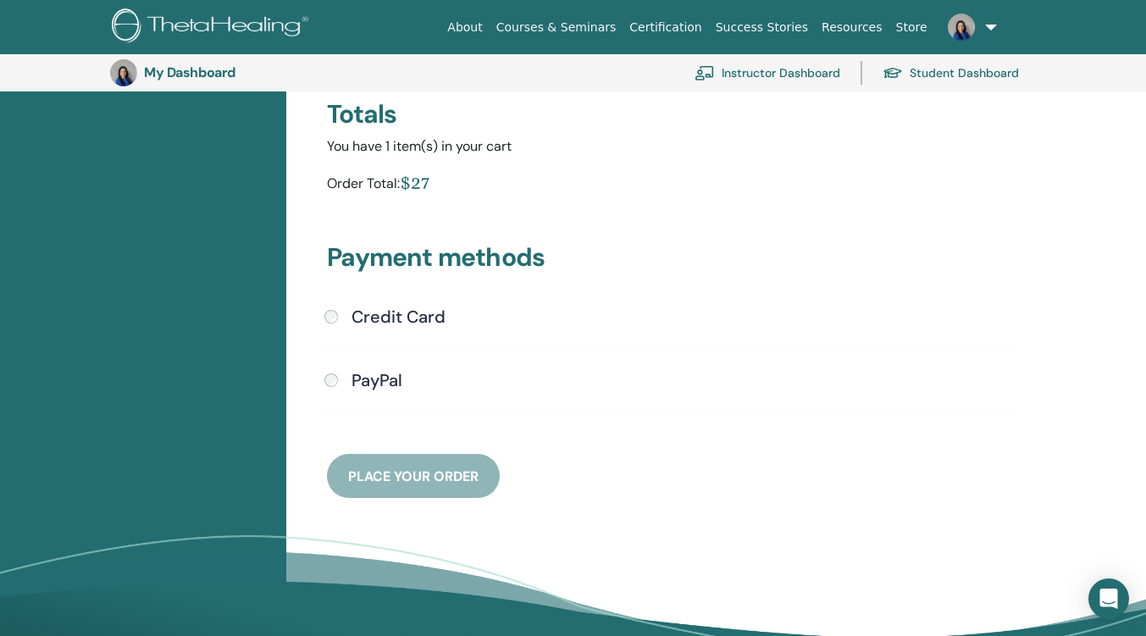
click at [413, 304] on div "Payment methods Credit Card Submit PayPal" at bounding box center [670, 350] width 707 height 296
click at [408, 317] on h4 "Credit Card" at bounding box center [399, 317] width 94 height 20
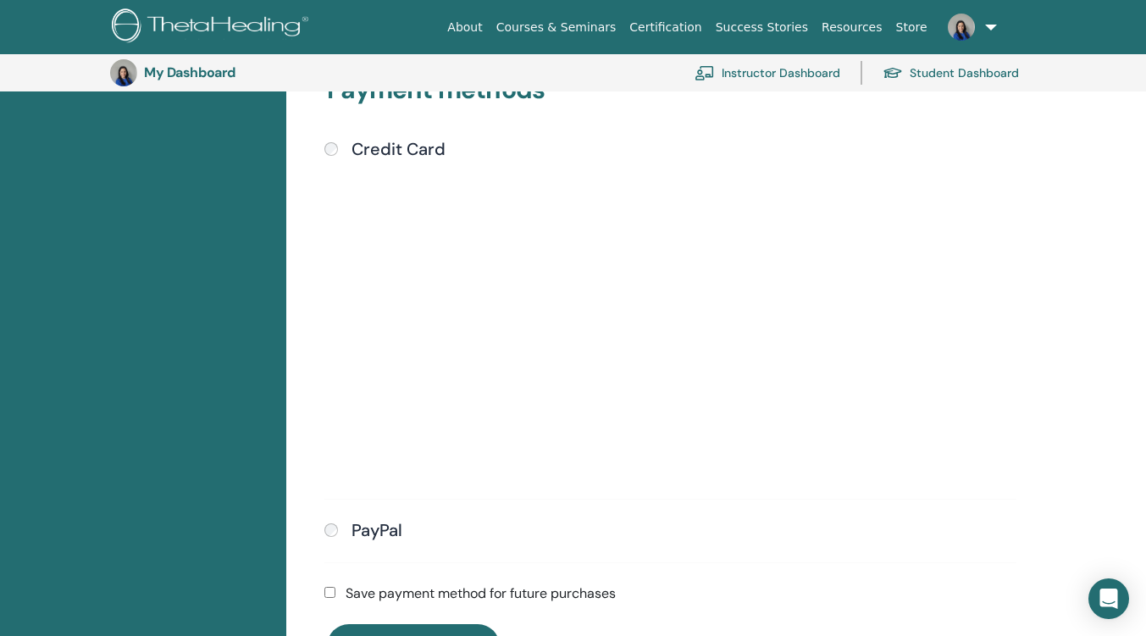
scroll to position [461, 0]
click at [798, 441] on div "Submit" at bounding box center [670, 319] width 692 height 323
click at [798, 349] on div "Submit" at bounding box center [670, 319] width 692 height 323
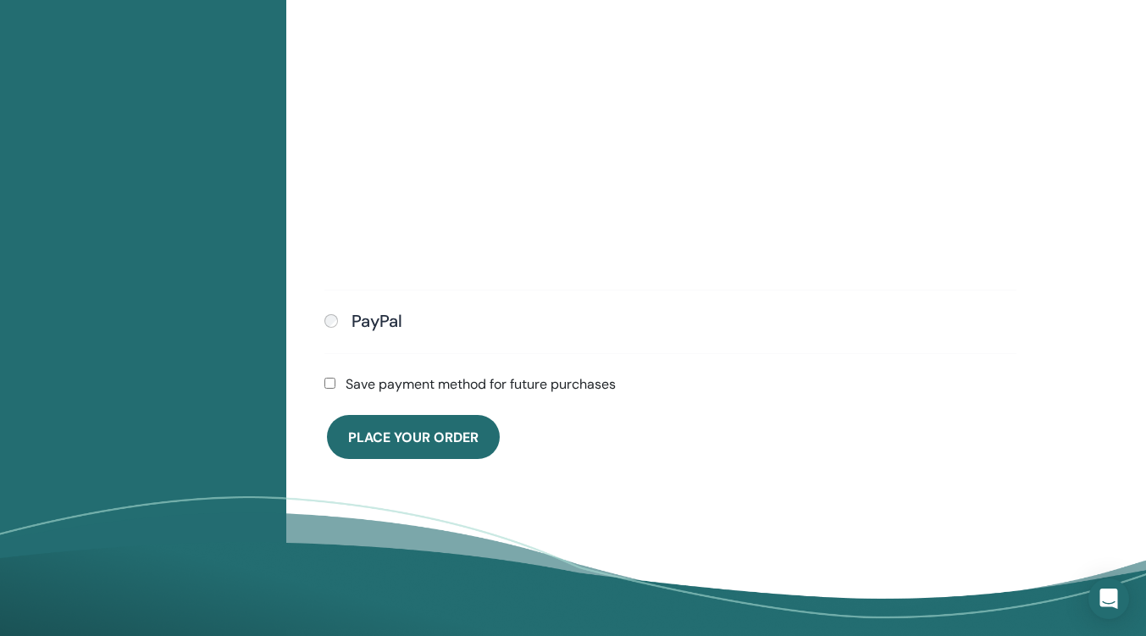
scroll to position [715, 0]
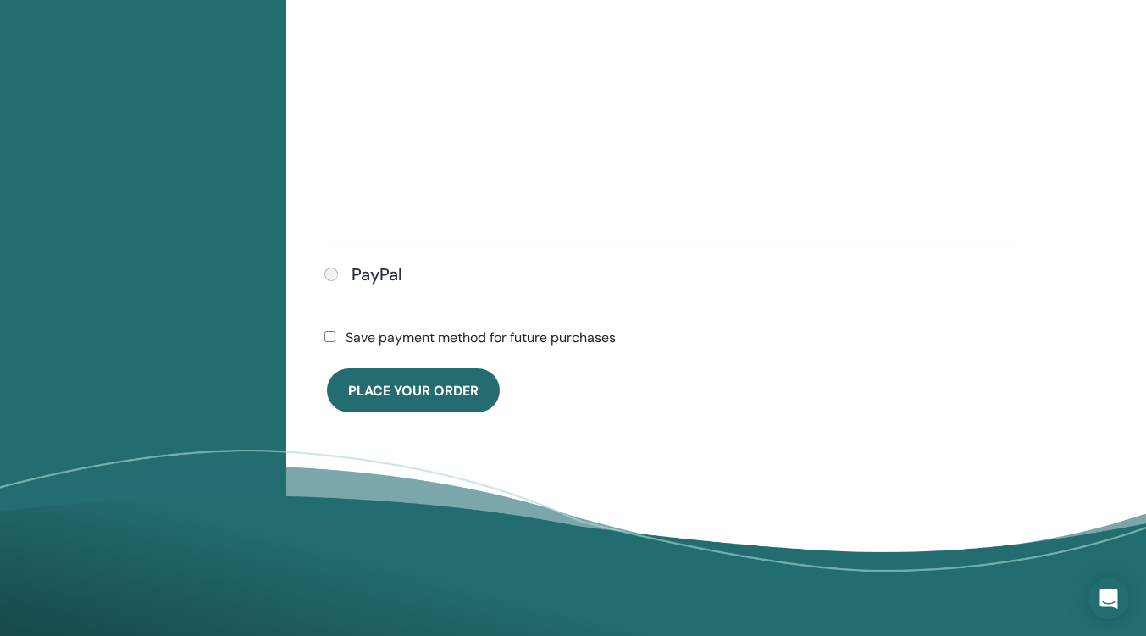
click at [324, 335] on div "Save payment method for future purchases" at bounding box center [670, 338] width 712 height 20
click at [425, 393] on span "Place Your Order" at bounding box center [413, 391] width 130 height 18
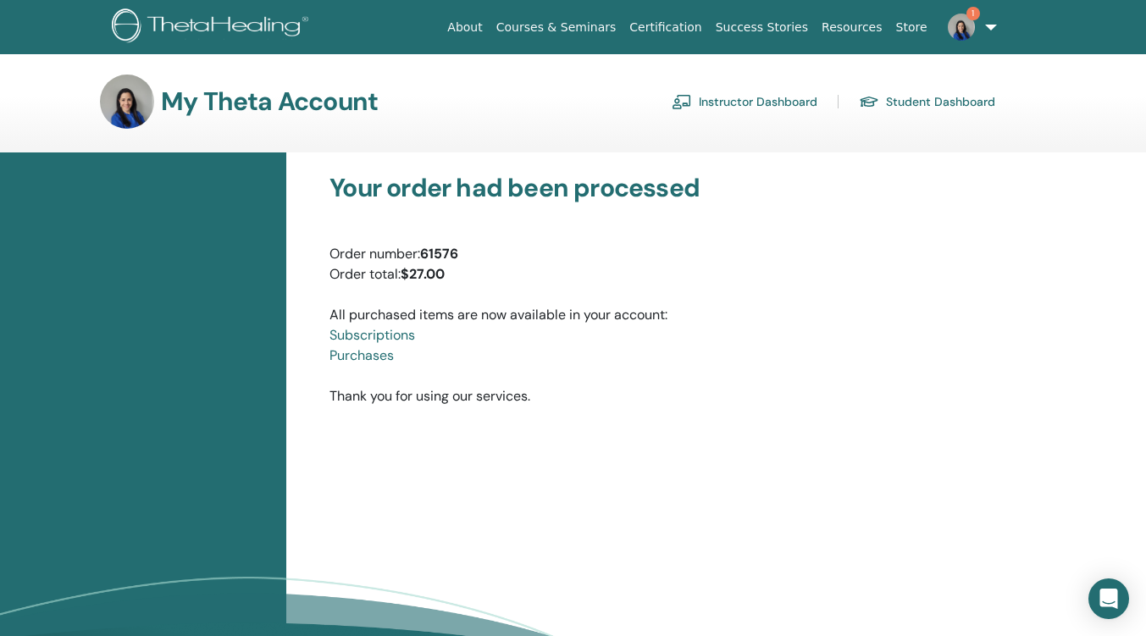
click at [733, 98] on link "Instructor Dashboard" at bounding box center [745, 101] width 146 height 27
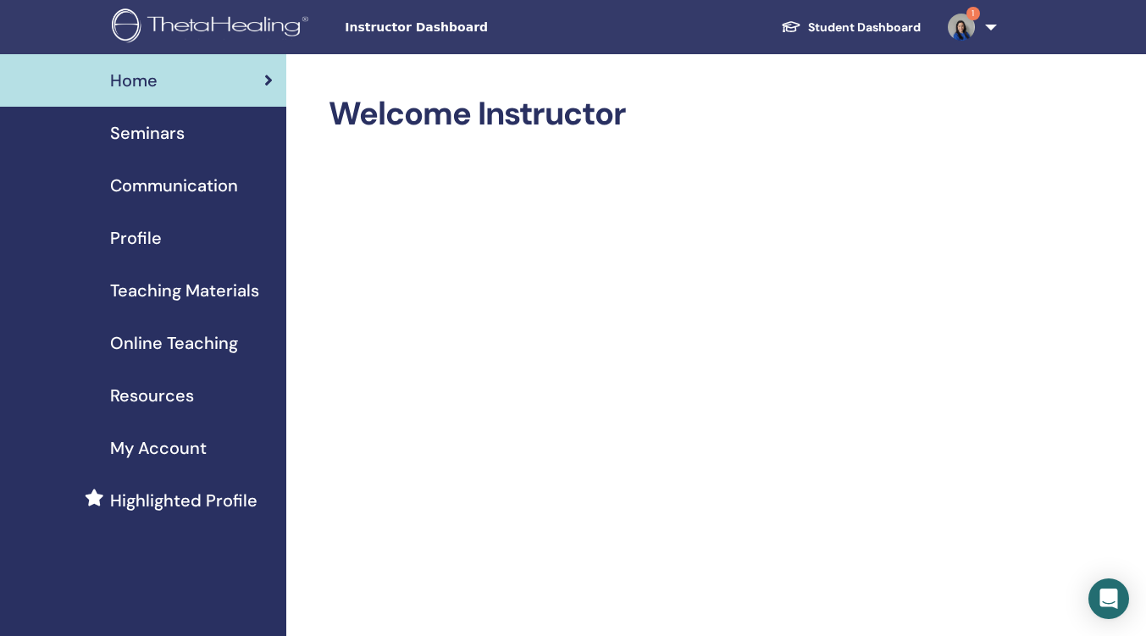
click at [154, 138] on span "Seminars" at bounding box center [147, 132] width 75 height 25
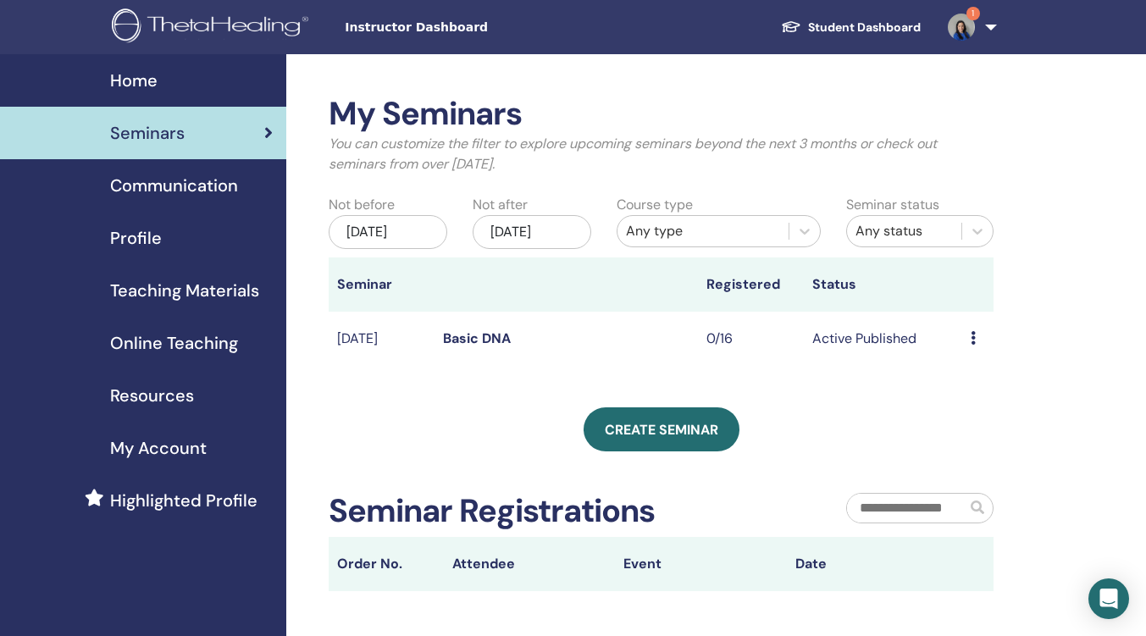
click at [464, 347] on link "Basic DNA" at bounding box center [477, 339] width 68 height 18
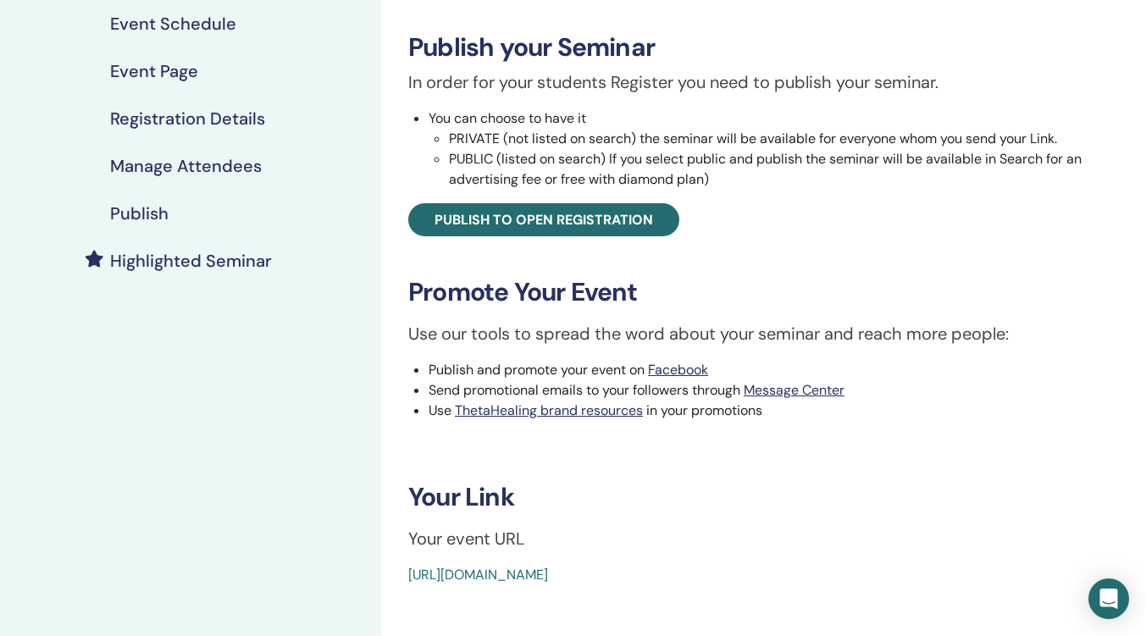
scroll to position [254, 0]
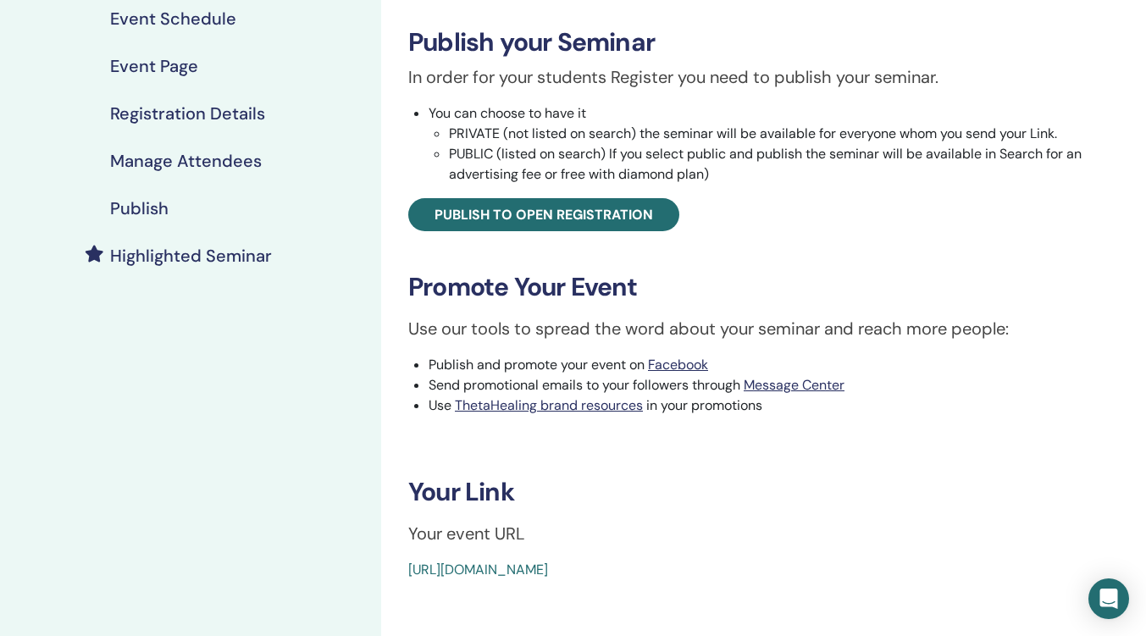
click at [507, 211] on span "Publish to open registration" at bounding box center [544, 215] width 219 height 18
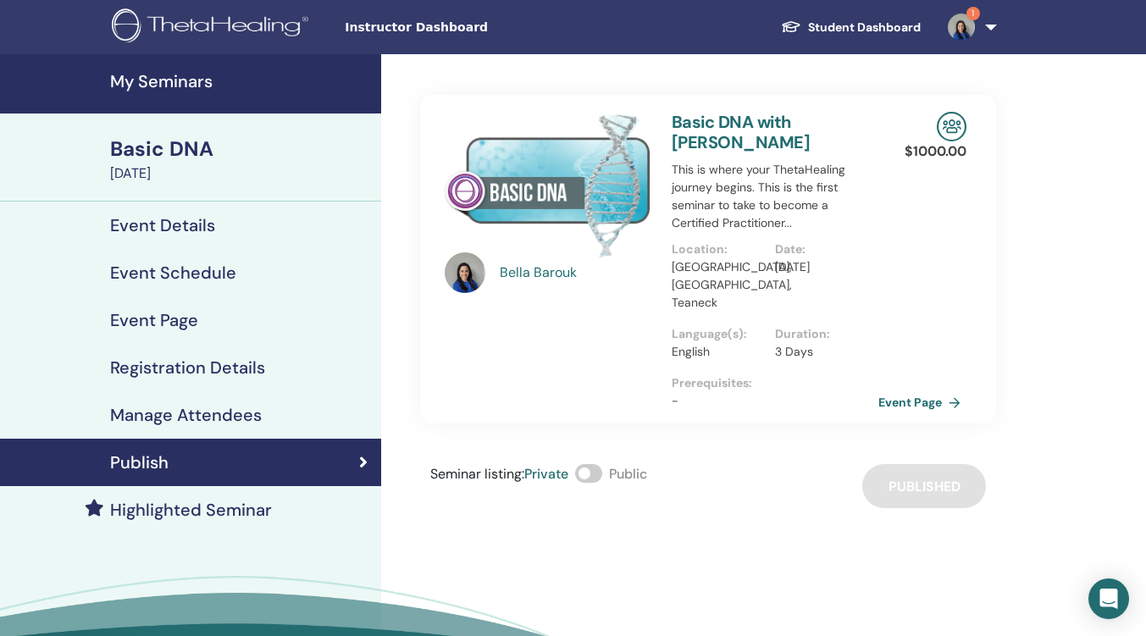
click at [725, 125] on link "Basic DNA with Bella Barouk" at bounding box center [741, 132] width 138 height 42
click at [593, 464] on span at bounding box center [588, 473] width 27 height 19
click at [154, 463] on h4 "Publish" at bounding box center [139, 462] width 58 height 20
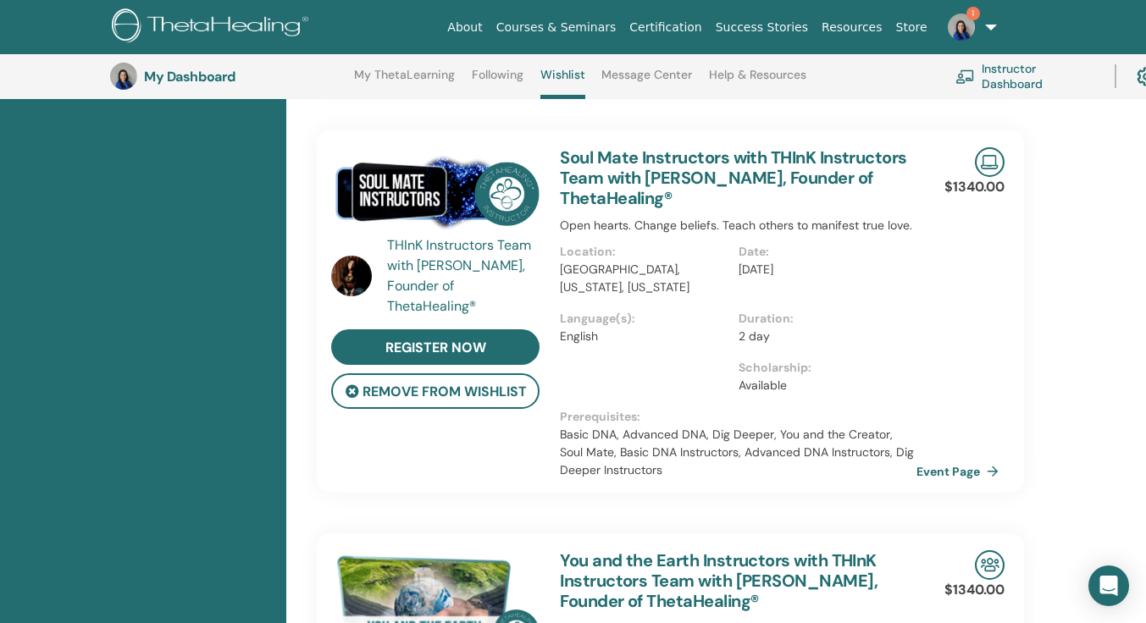
scroll to position [892, 0]
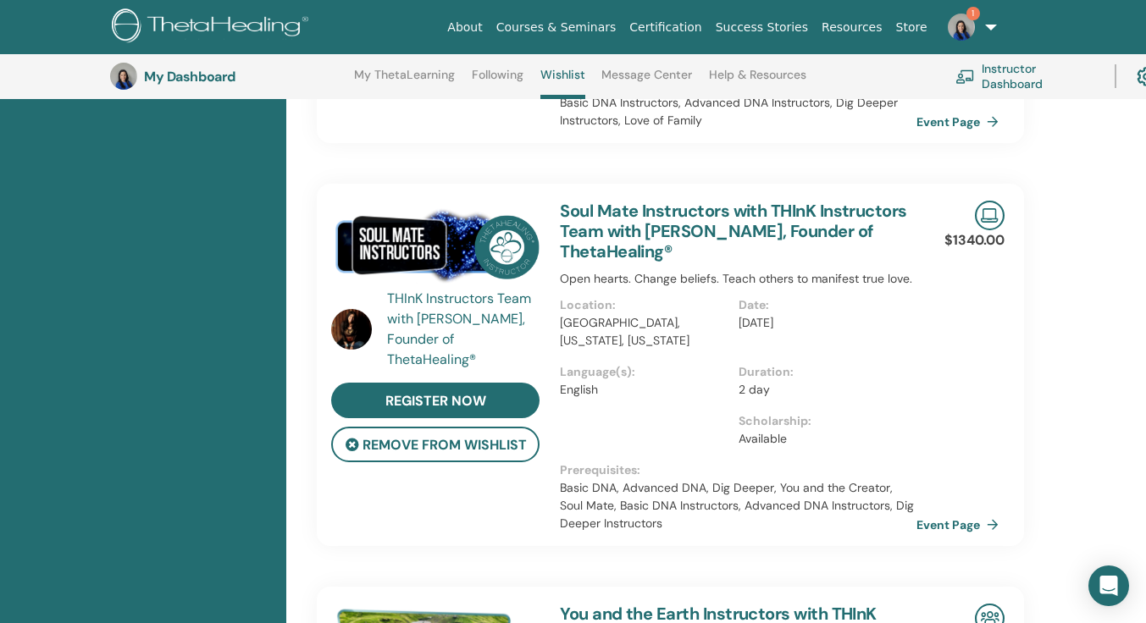
click at [718, 222] on link "Soul Mate Instructors with THInK Instructors Team with Vianna Stibal, Founder o…" at bounding box center [733, 231] width 347 height 63
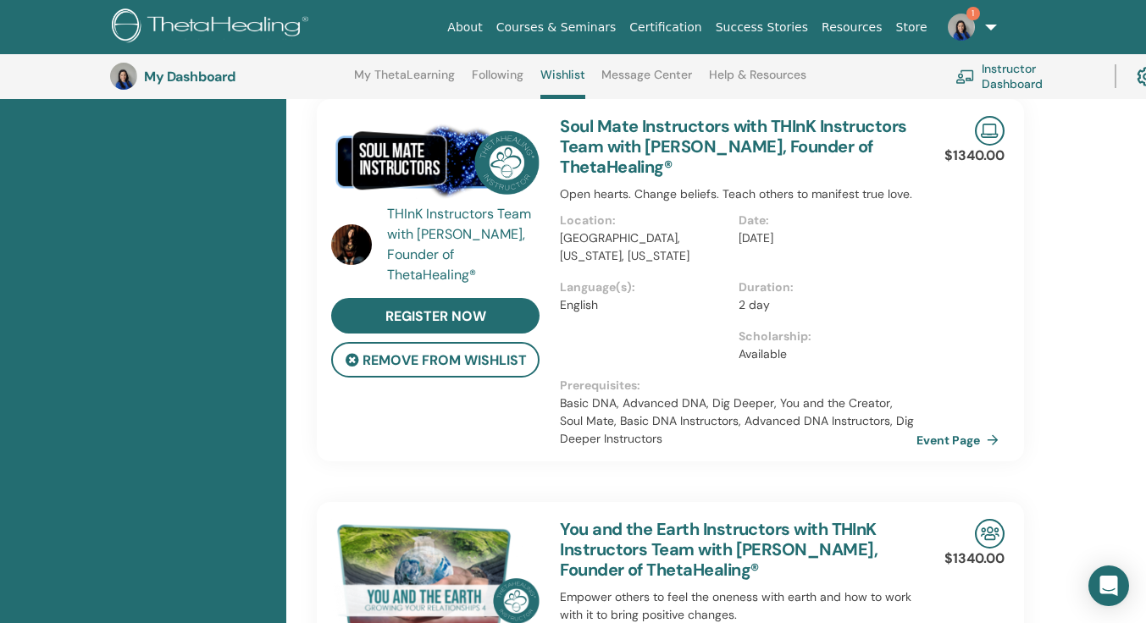
scroll to position [892, 0]
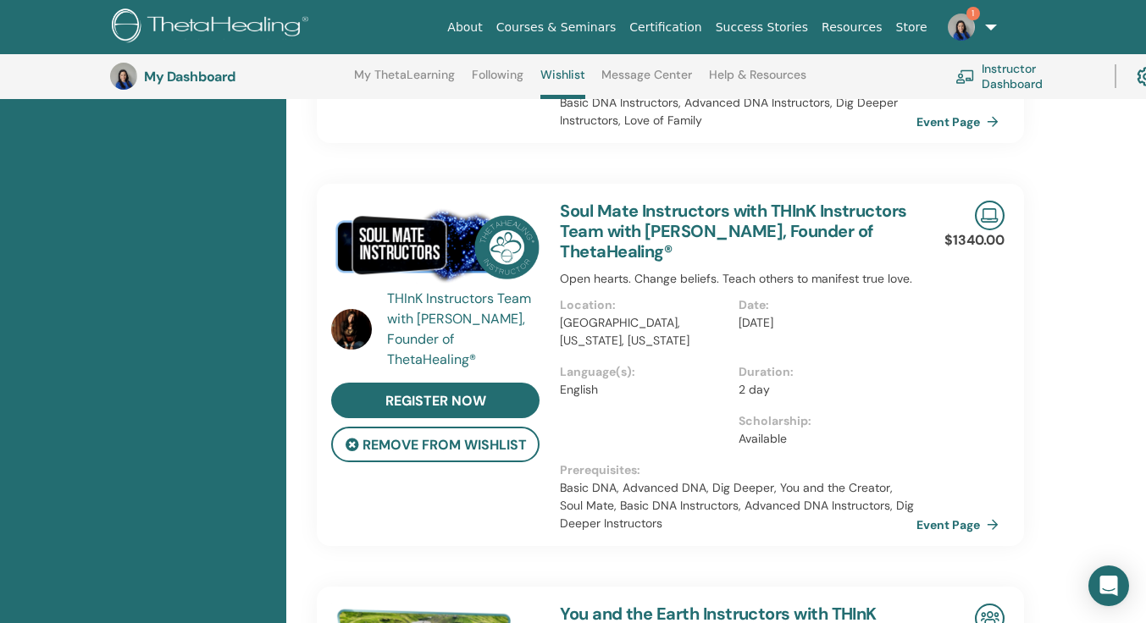
click at [934, 524] on link "Event Page" at bounding box center [961, 525] width 89 height 25
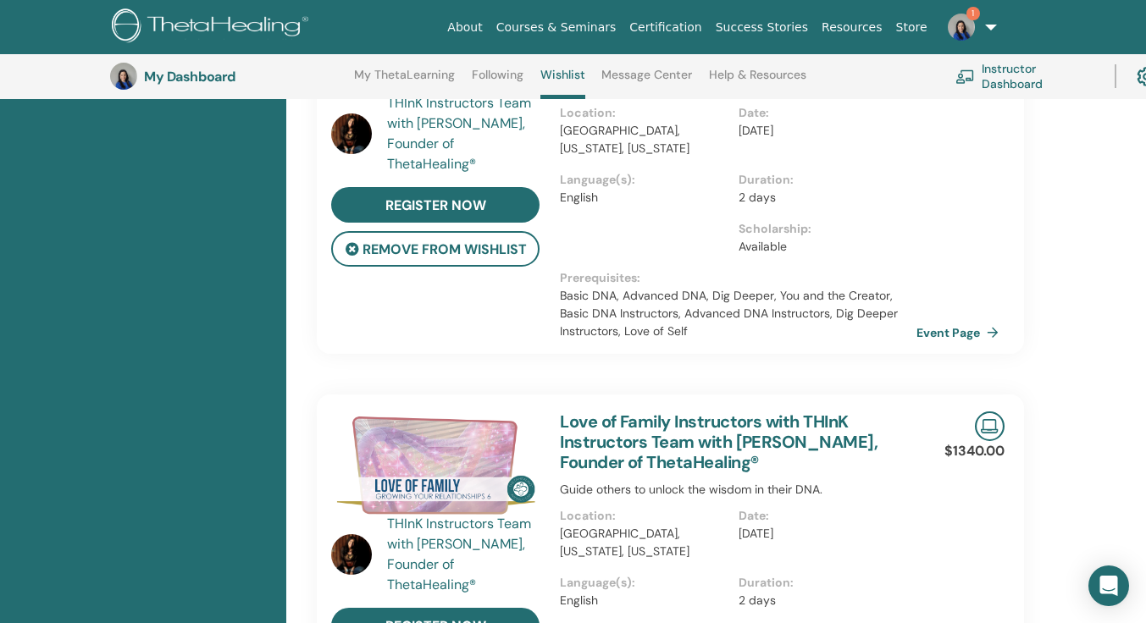
scroll to position [384, 0]
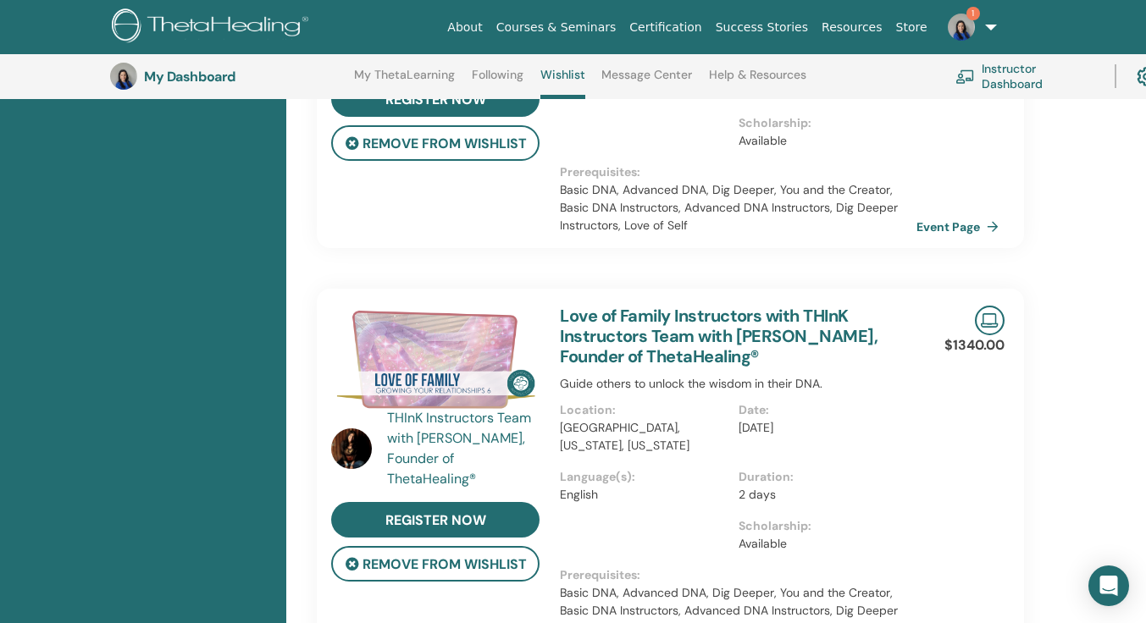
click at [578, 25] on link "Courses & Seminars" at bounding box center [557, 27] width 134 height 31
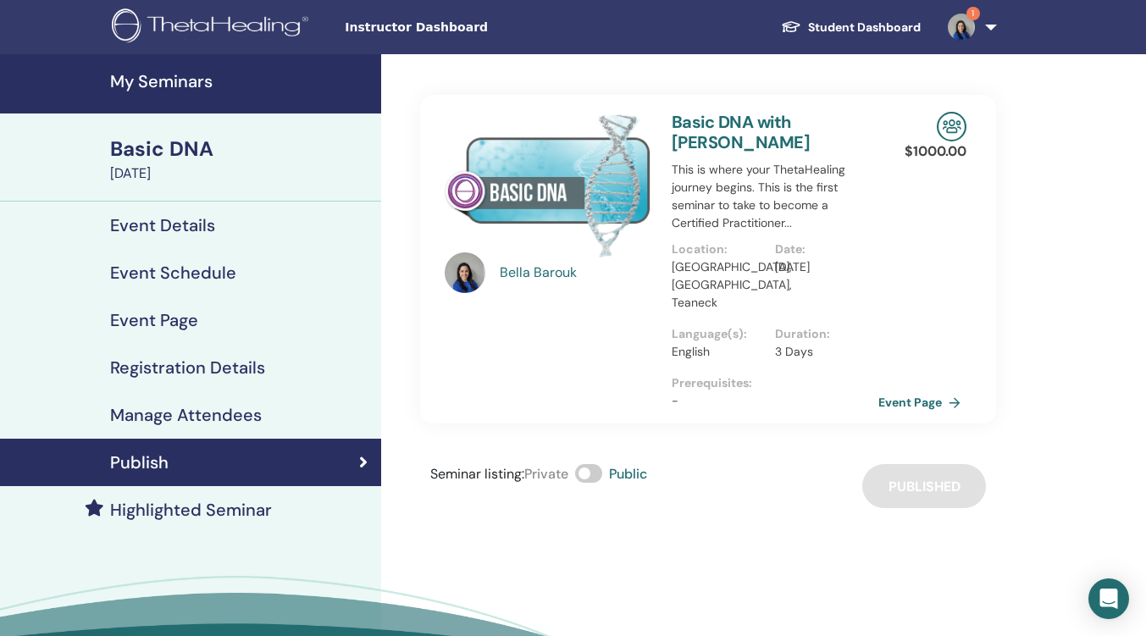
click at [730, 123] on link "Basic DNA with [PERSON_NAME]" at bounding box center [741, 132] width 138 height 42
click at [165, 217] on h4 "Event Details" at bounding box center [162, 225] width 105 height 20
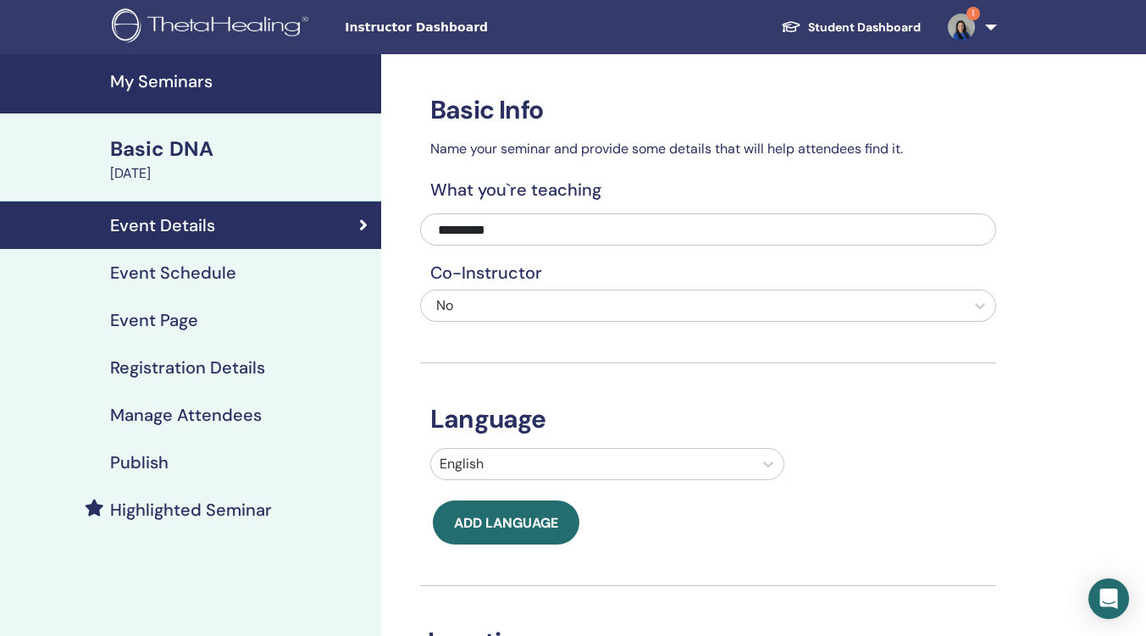
click at [151, 458] on h4 "Publish" at bounding box center [139, 462] width 58 height 20
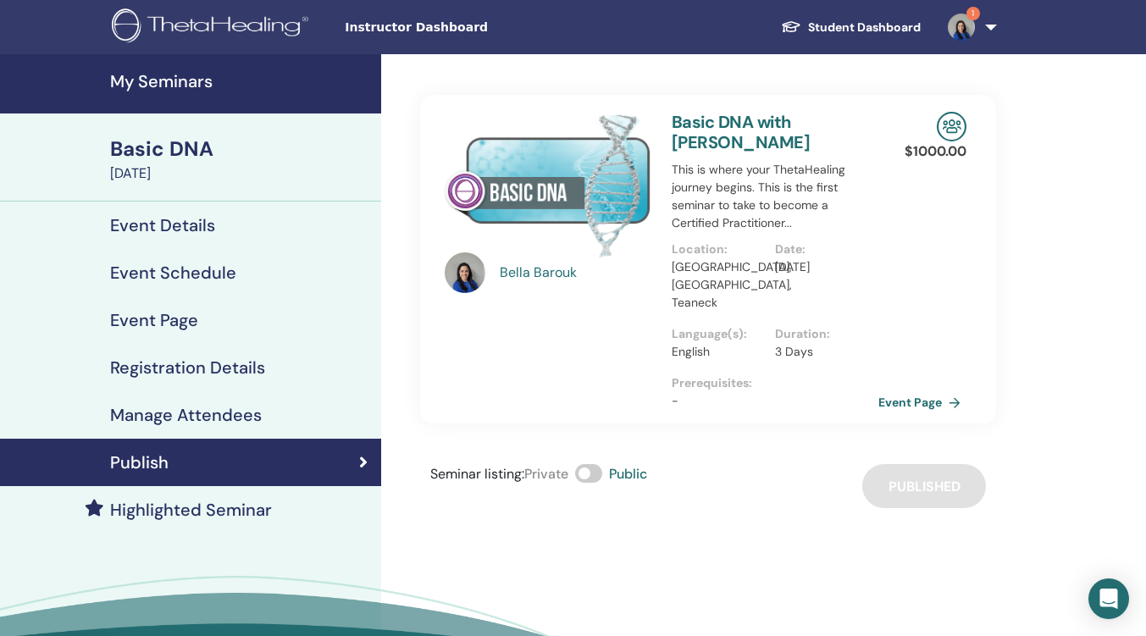
click at [920, 465] on div "Seminar listing : Private Public Published" at bounding box center [708, 486] width 576 height 44
click at [754, 118] on link "Basic DNA with [PERSON_NAME]" at bounding box center [741, 132] width 138 height 42
click at [711, 123] on link "Basic DNA with [PERSON_NAME]" at bounding box center [741, 132] width 138 height 42
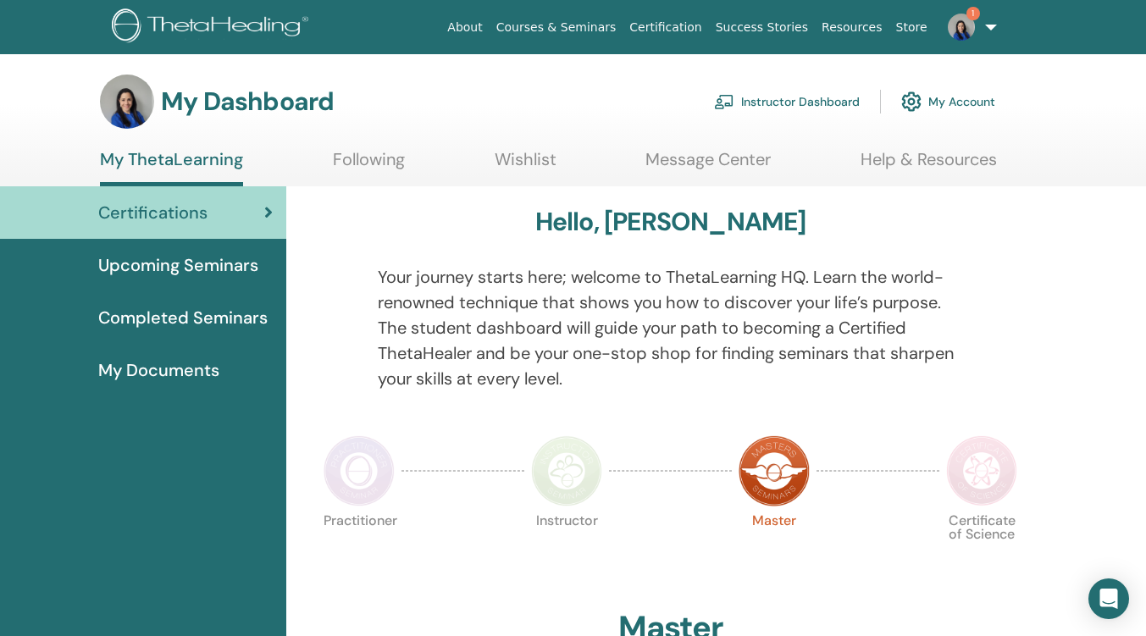
click at [804, 99] on link "Instructor Dashboard" at bounding box center [787, 101] width 146 height 37
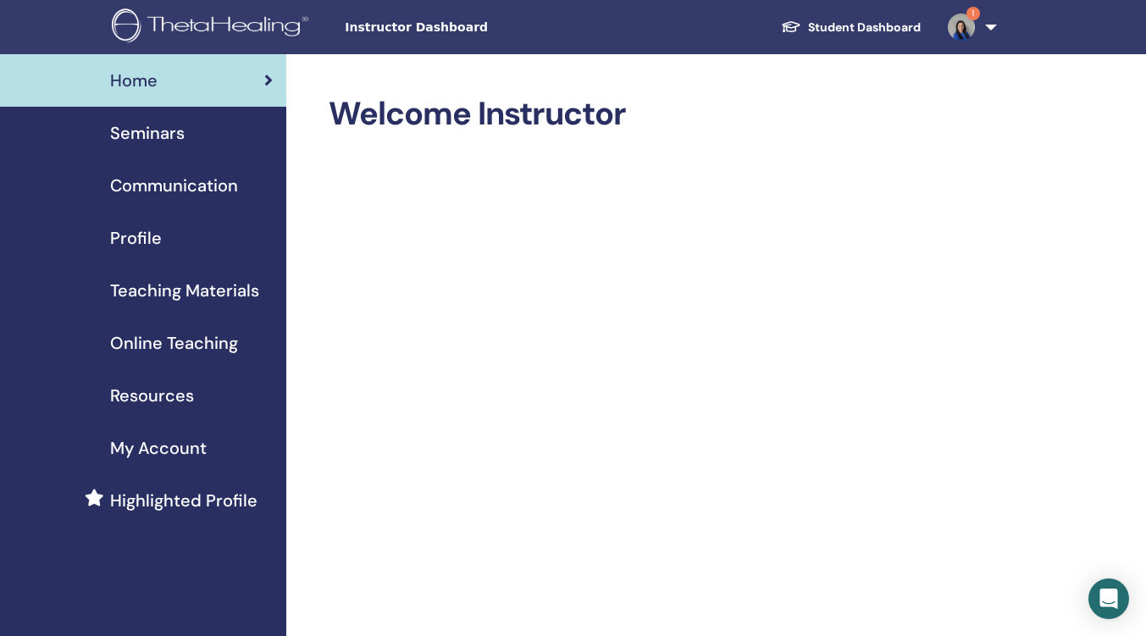
click at [171, 446] on span "My Account" at bounding box center [158, 447] width 97 height 25
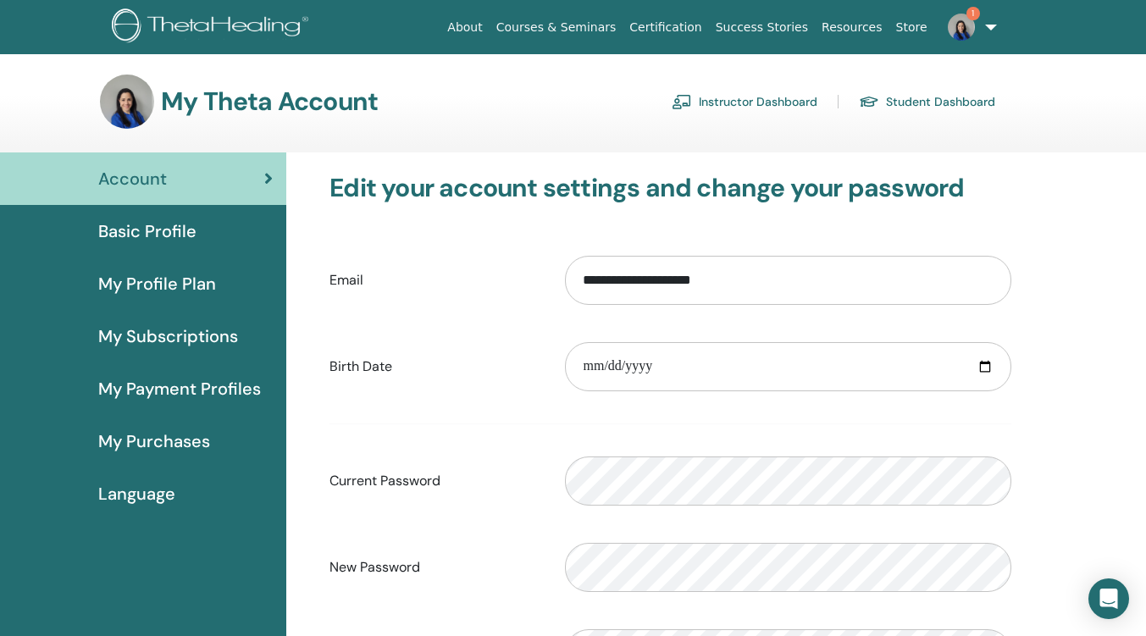
click at [165, 235] on span "Basic Profile" at bounding box center [147, 231] width 98 height 25
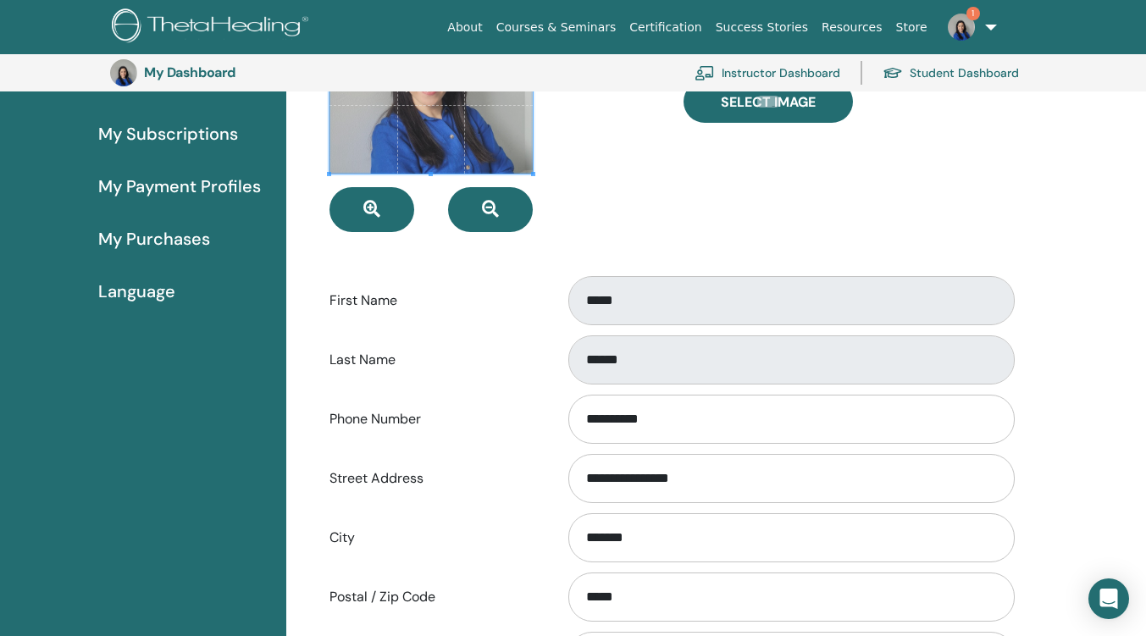
scroll to position [122, 0]
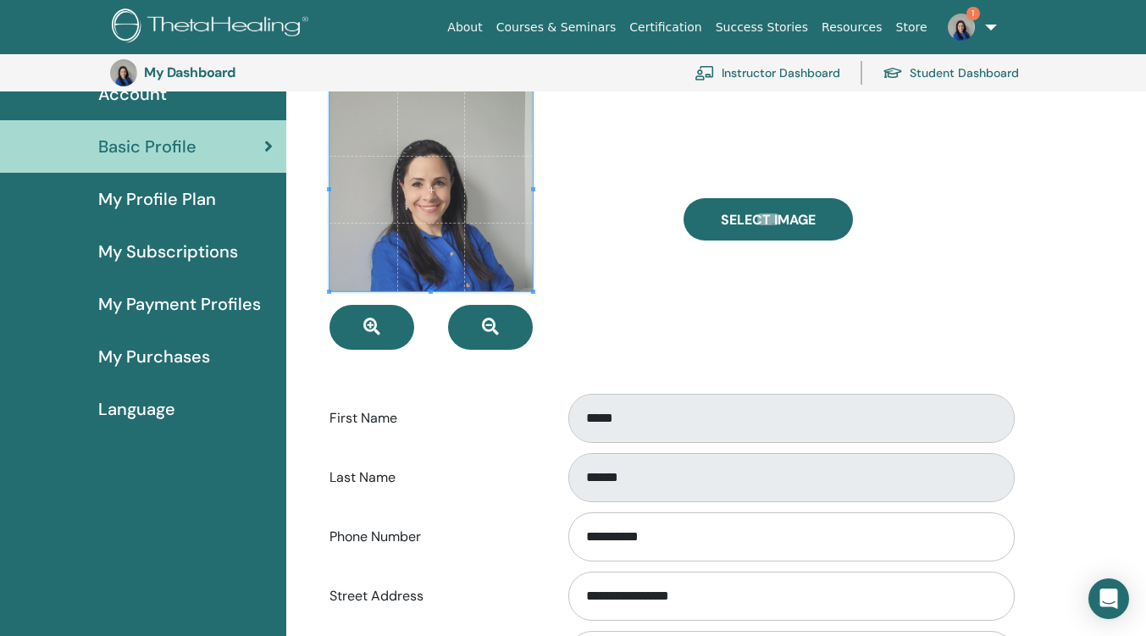
click at [175, 205] on span "My Profile Plan" at bounding box center [157, 198] width 118 height 25
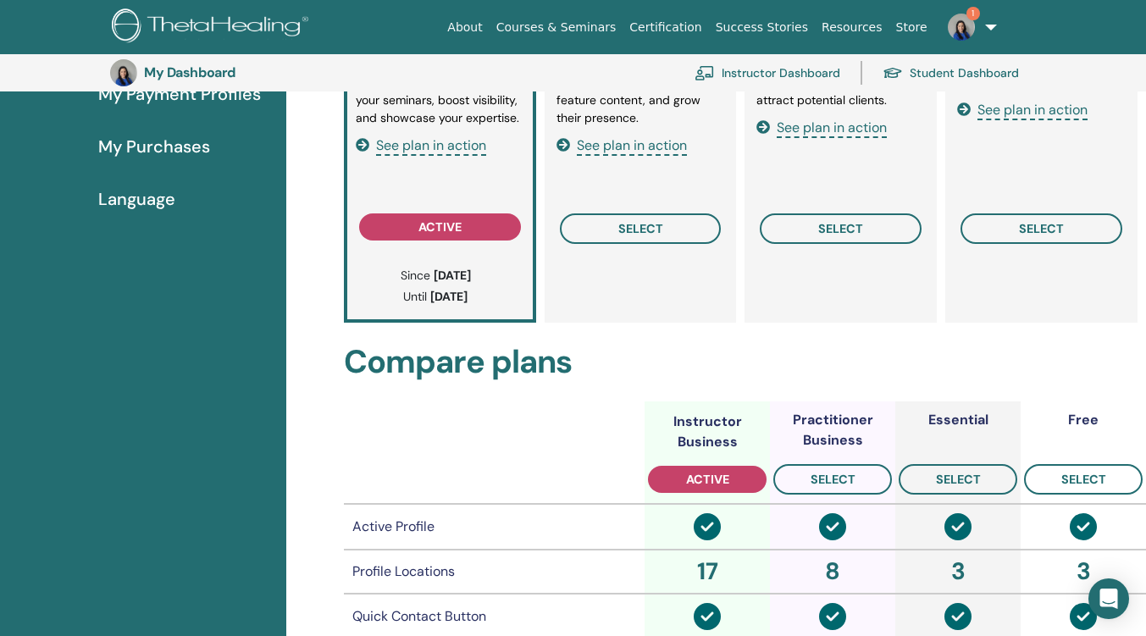
scroll to position [207, 0]
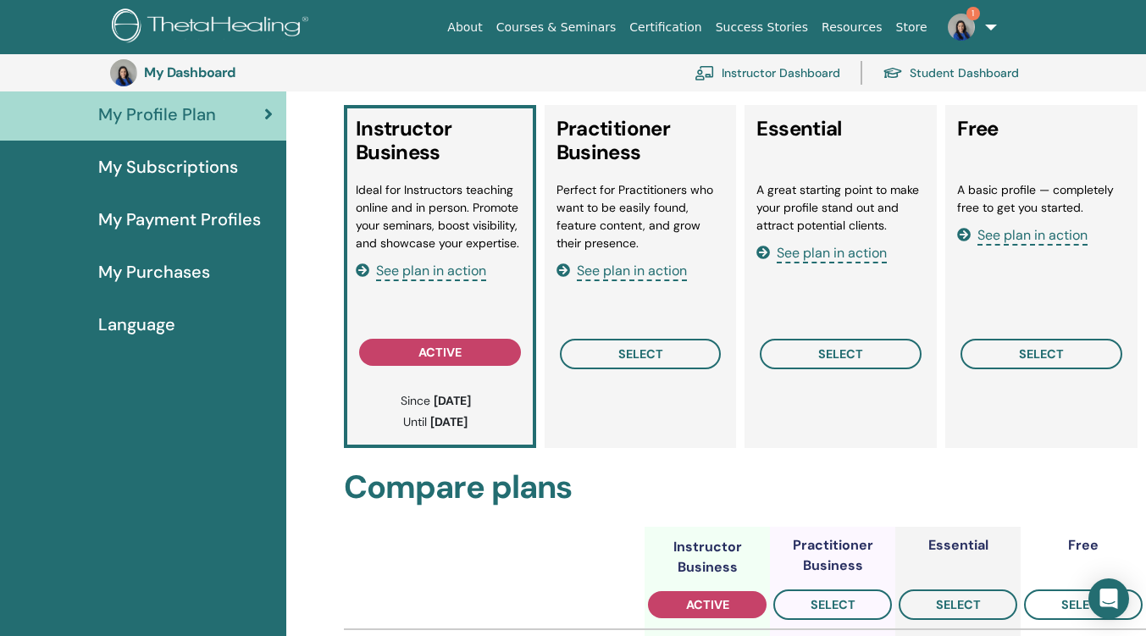
click at [180, 165] on span "My Subscriptions" at bounding box center [168, 166] width 140 height 25
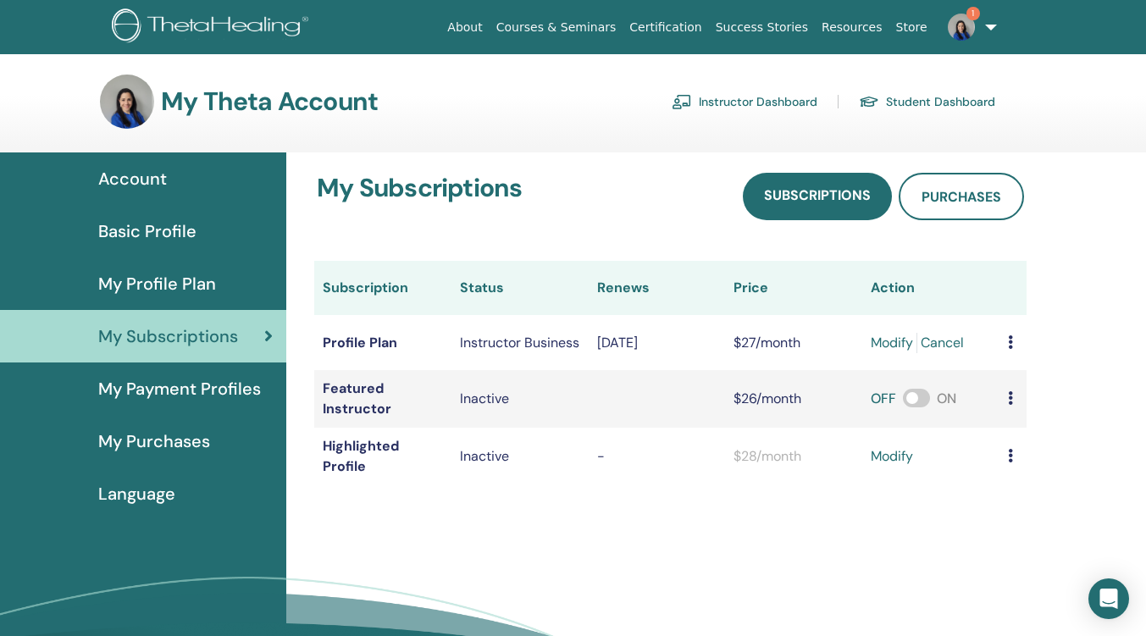
click at [166, 385] on span "My Payment Profiles" at bounding box center [179, 388] width 163 height 25
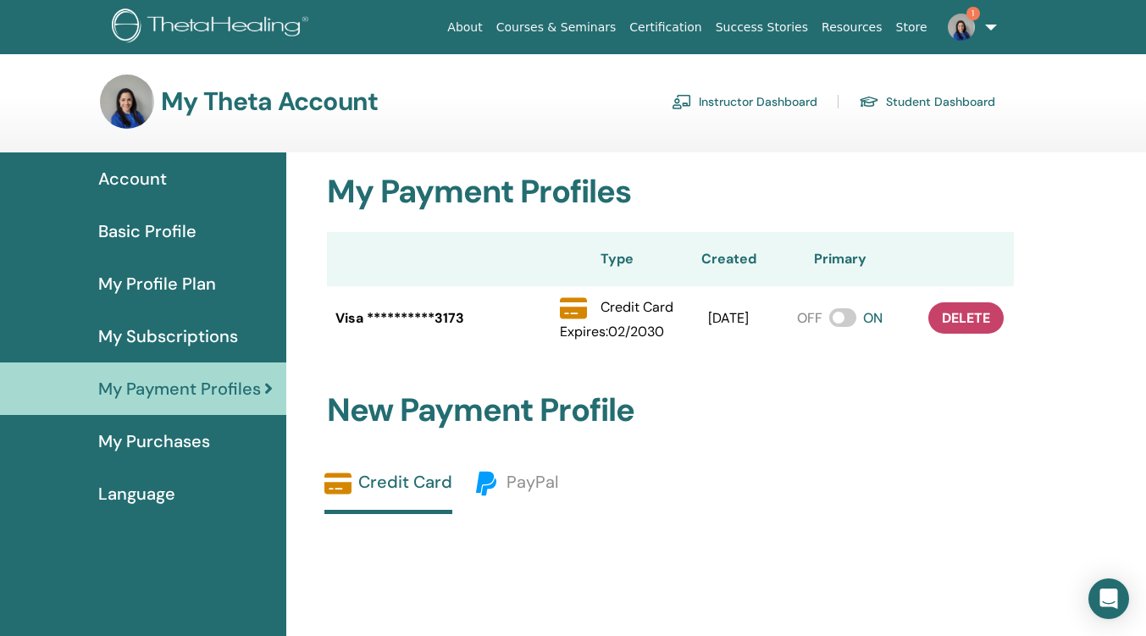
click at [751, 95] on link "Instructor Dashboard" at bounding box center [745, 101] width 146 height 27
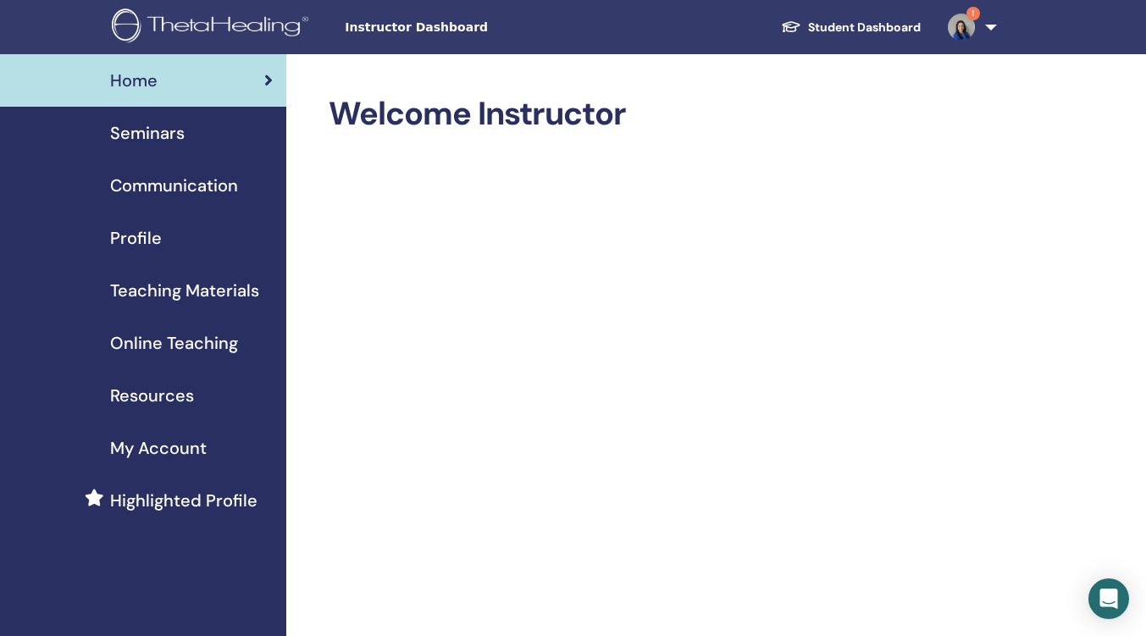
click at [149, 141] on span "Seminars" at bounding box center [147, 132] width 75 height 25
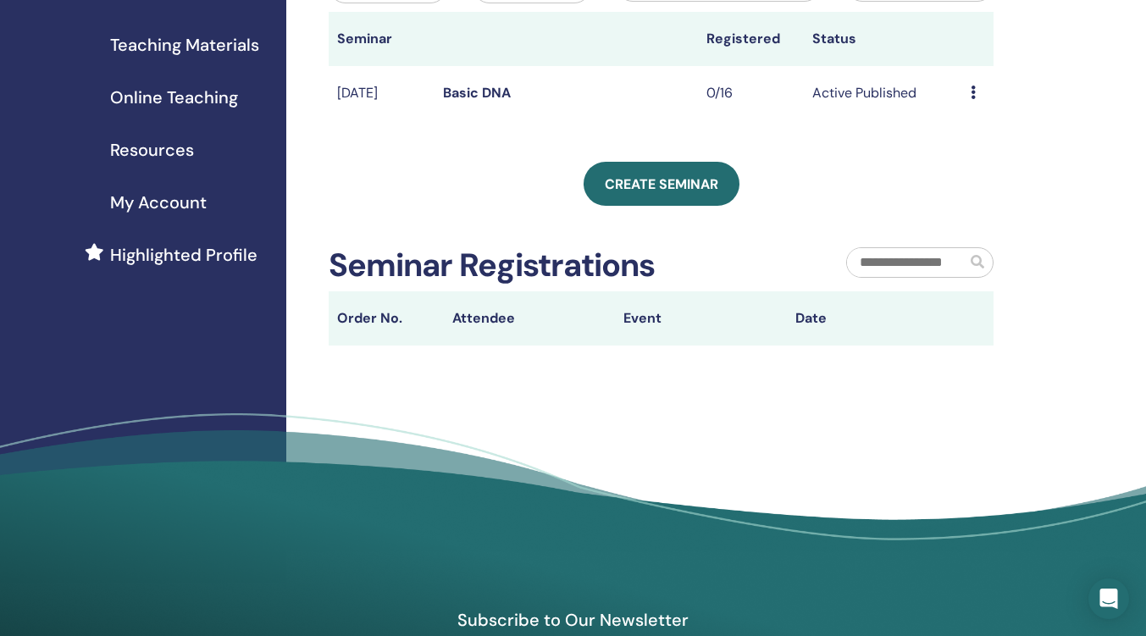
scroll to position [85, 0]
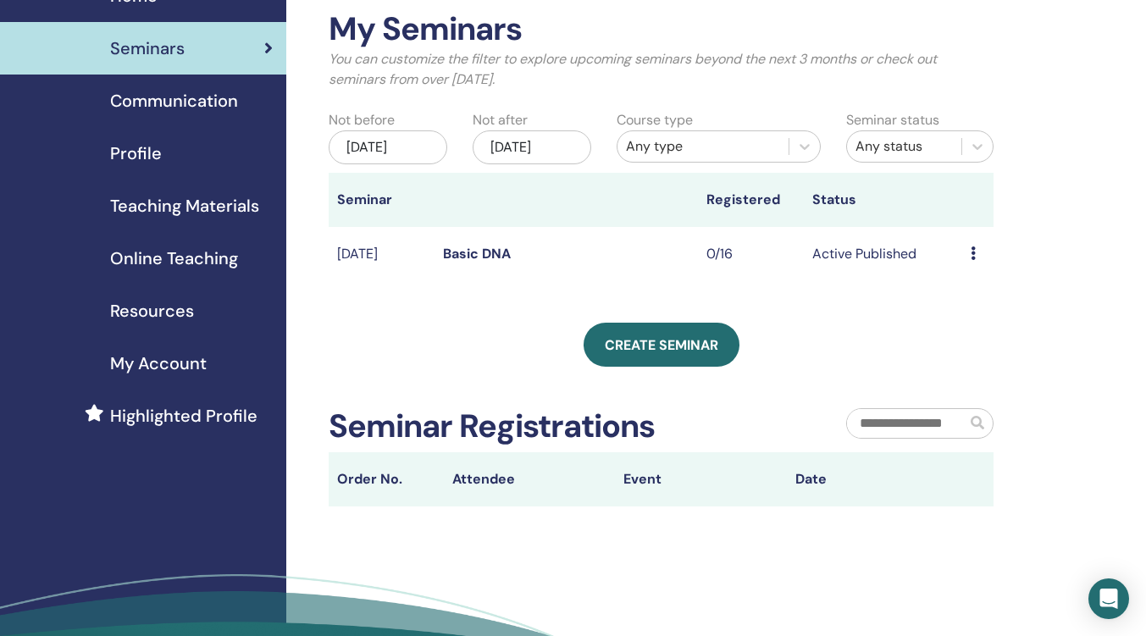
click at [469, 263] on link "Basic DNA" at bounding box center [477, 254] width 68 height 18
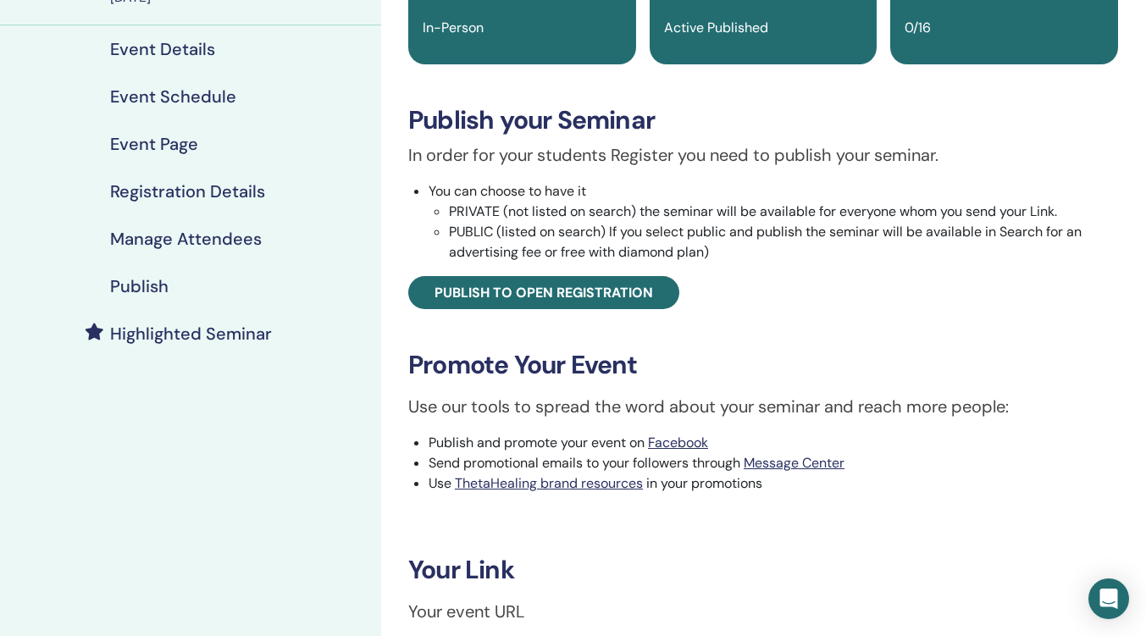
scroll to position [424, 0]
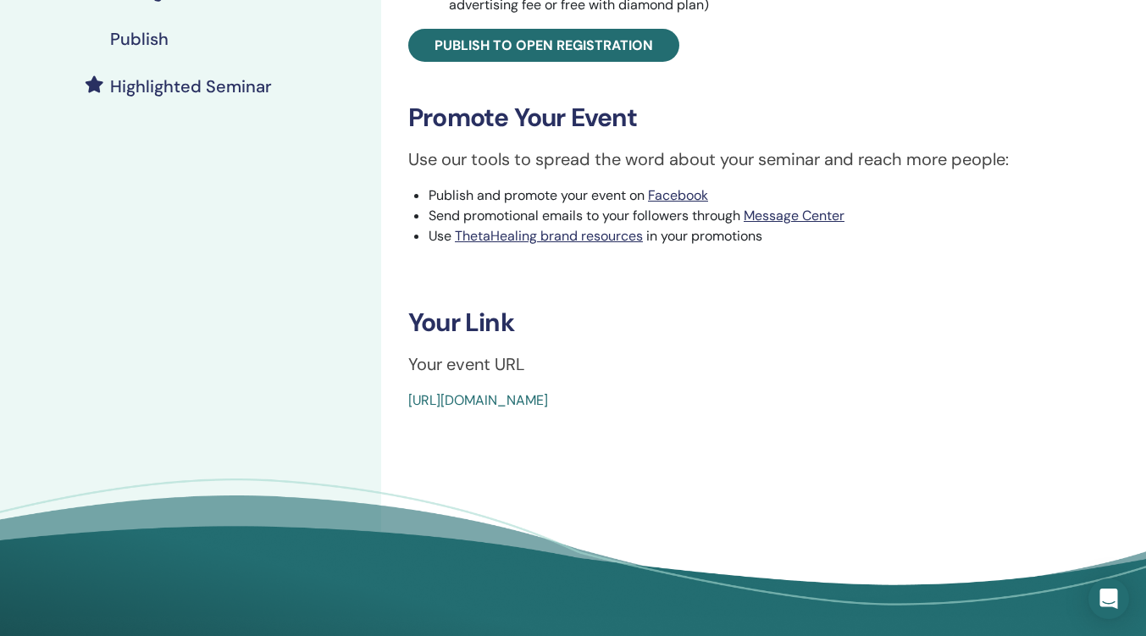
drag, startPoint x: 812, startPoint y: 404, endPoint x: 439, endPoint y: 395, distance: 373.7
click at [406, 416] on div "Basic DNA Event Type In-Person Event Status Active Published Registrations 0/16…" at bounding box center [763, 139] width 764 height 1017
copy link "[URL][DOMAIN_NAME]"
